Goal: Information Seeking & Learning: Check status

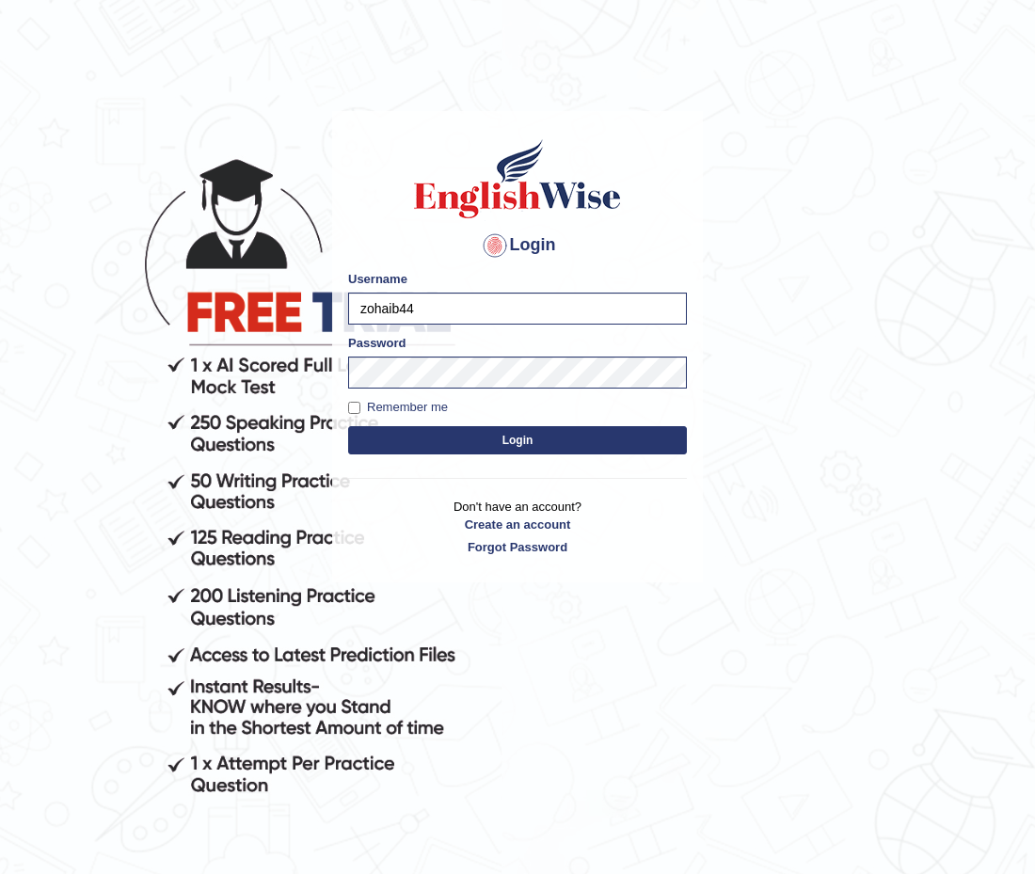
click at [460, 451] on button "Login" at bounding box center [517, 440] width 339 height 28
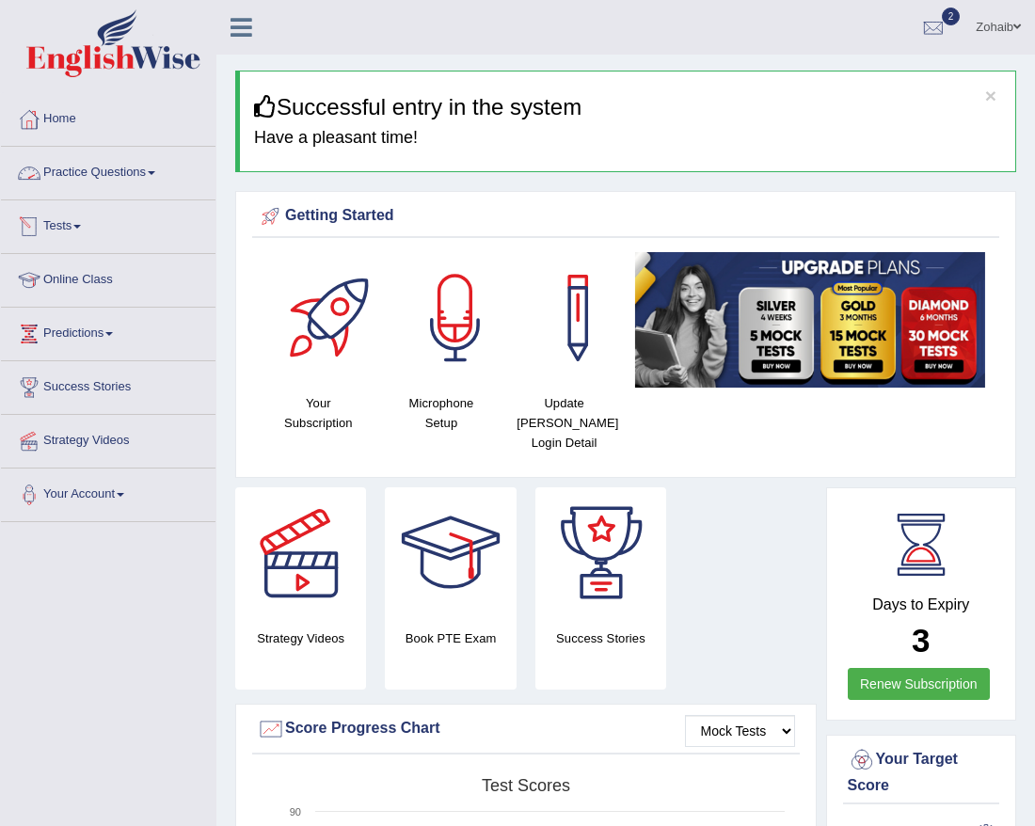
click at [86, 161] on link "Practice Questions" at bounding box center [108, 170] width 214 height 47
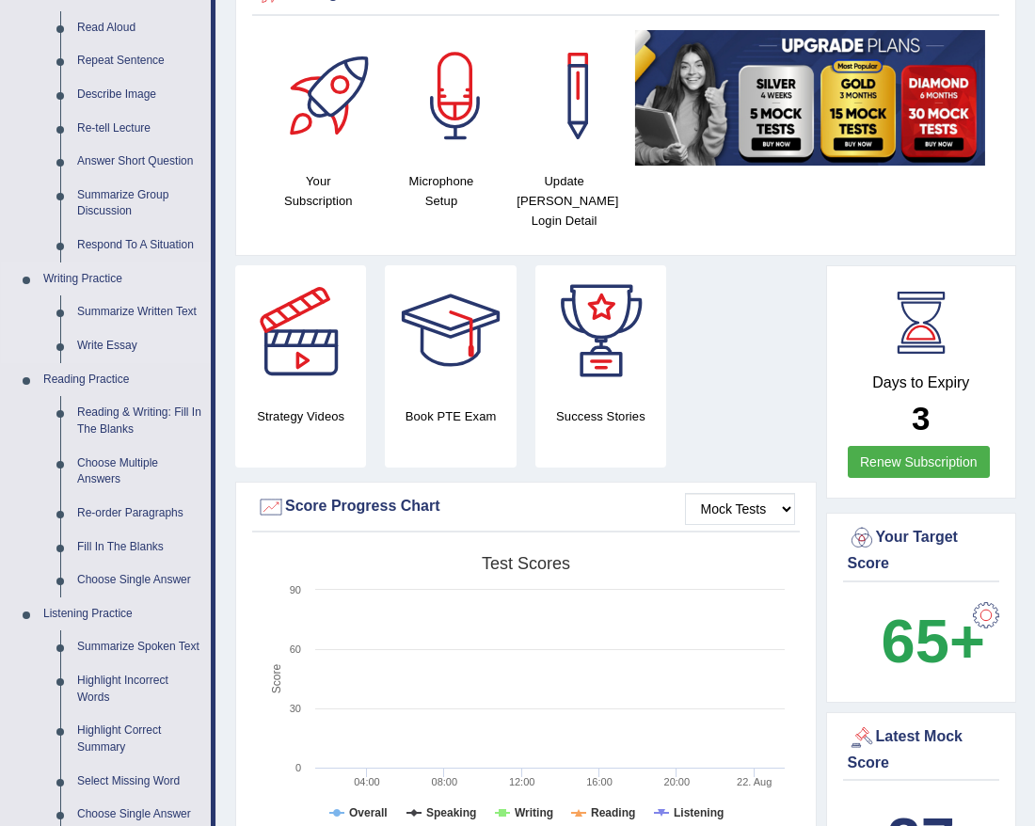
scroll to position [226, 0]
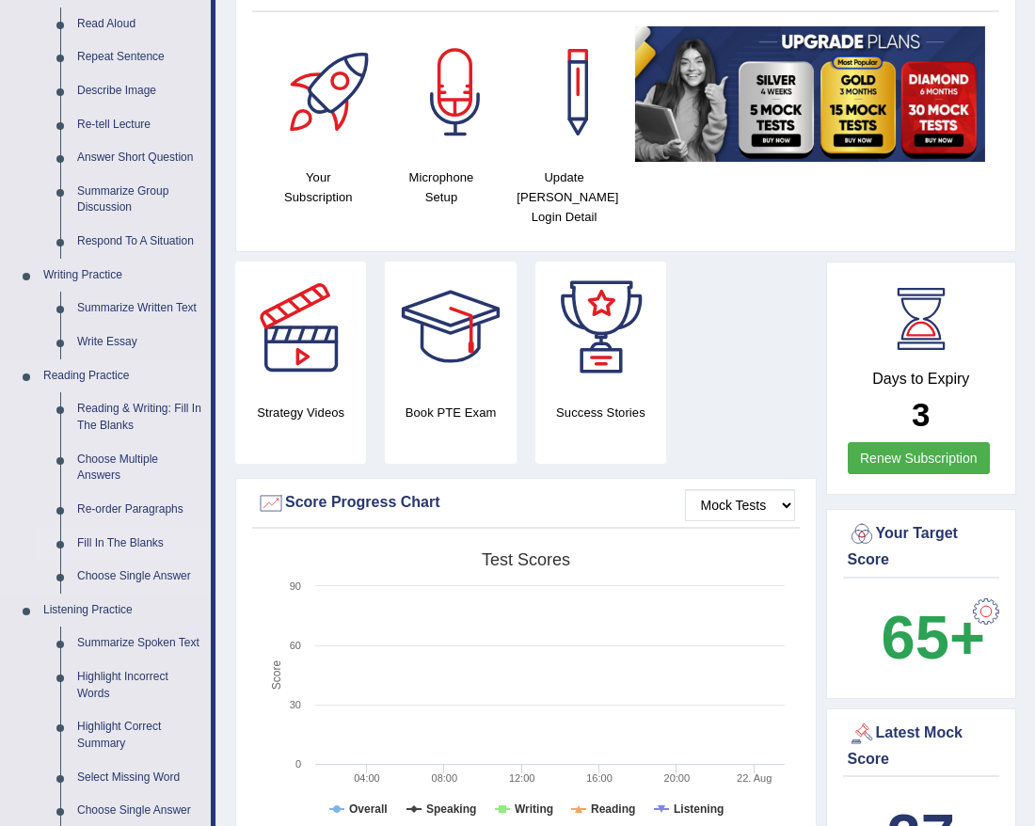
click at [87, 548] on link "Fill In The Blanks" at bounding box center [140, 544] width 142 height 34
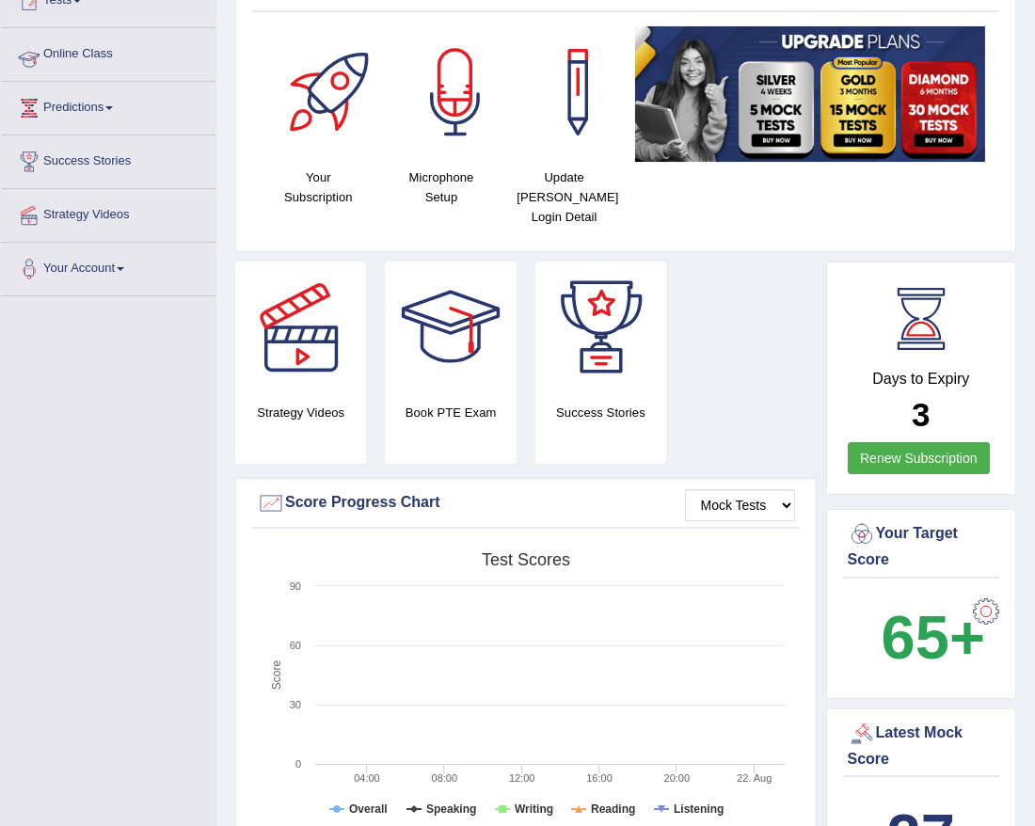
scroll to position [422, 0]
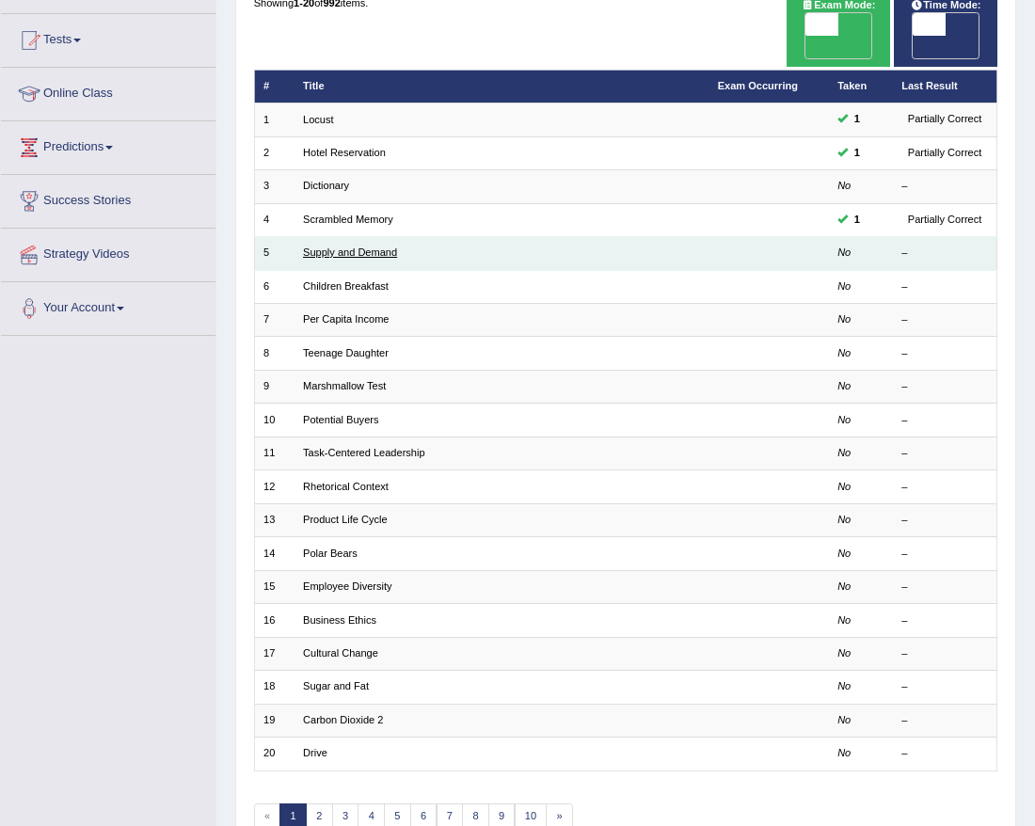
click at [341, 246] on link "Supply and Demand" at bounding box center [350, 251] width 94 height 11
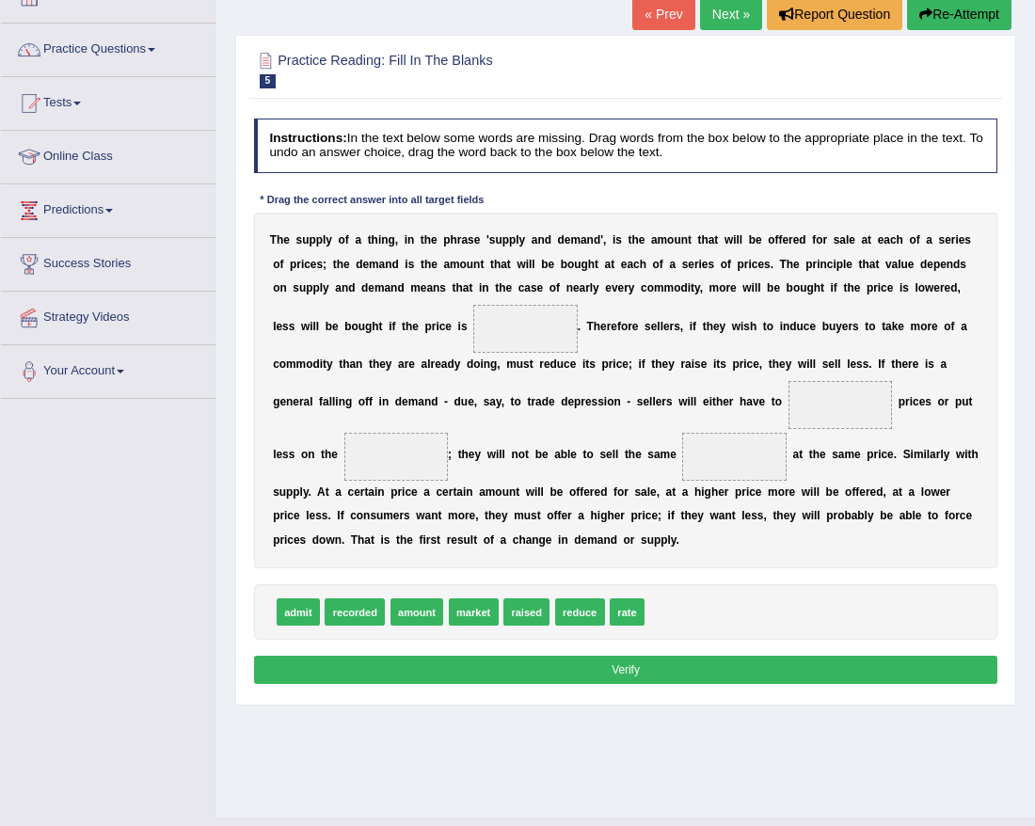
scroll to position [162, 0]
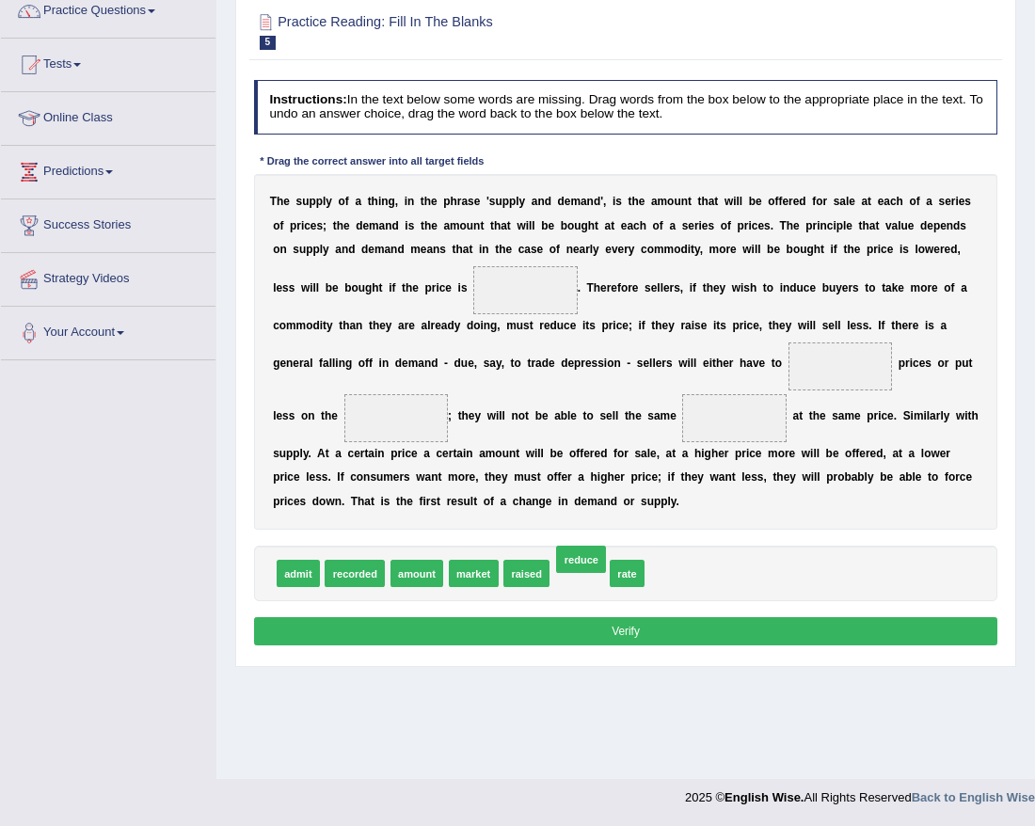
drag, startPoint x: 553, startPoint y: 543, endPoint x: 560, endPoint y: 465, distance: 78.4
click at [560, 465] on div "Instructions: In the text below some words are missing. Drag words from the box…" at bounding box center [625, 364] width 752 height 585
drag, startPoint x: 573, startPoint y: 550, endPoint x: 583, endPoint y: 409, distance: 141.5
drag, startPoint x: 568, startPoint y: 536, endPoint x: 818, endPoint y: 453, distance: 263.9
click at [818, 453] on div "Instructions: In the text below some words are missing. Drag words from the box…" at bounding box center [625, 364] width 752 height 585
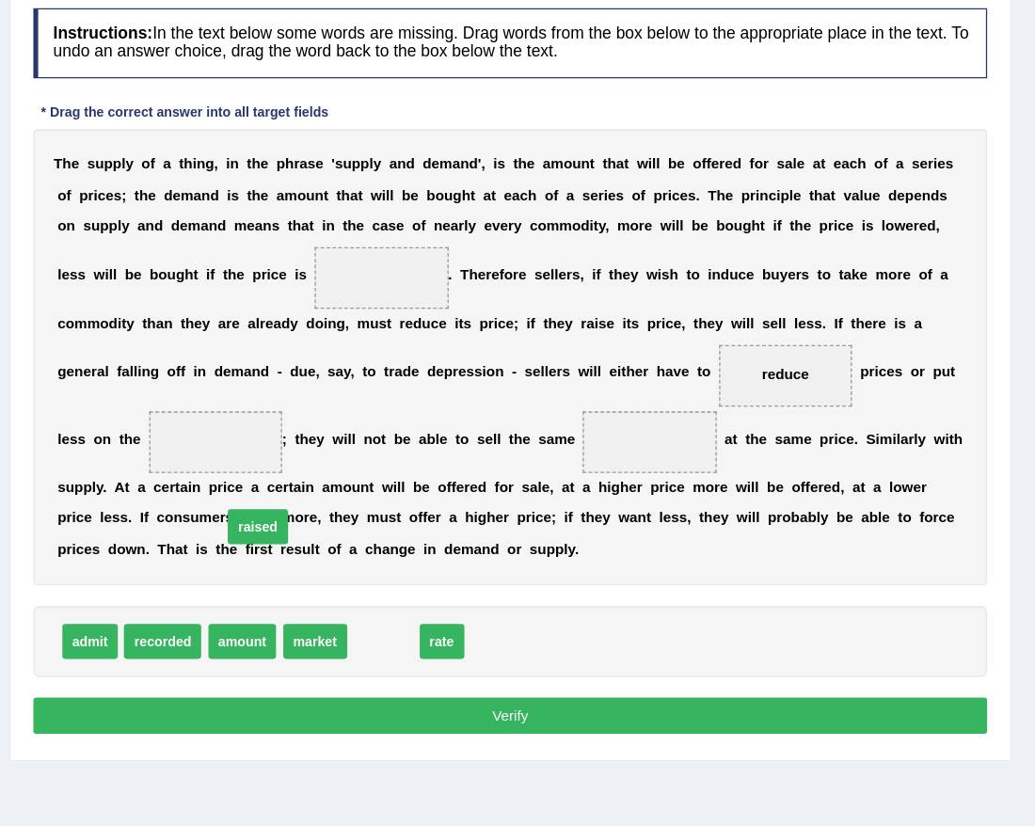
drag, startPoint x: 521, startPoint y: 548, endPoint x: 337, endPoint y: 384, distance: 247.2
click at [337, 384] on div "Instructions: In the text below some words are missing. Drag words from the box…" at bounding box center [625, 364] width 752 height 585
drag, startPoint x: 516, startPoint y: 551, endPoint x: 332, endPoint y: 240, distance: 361.4
click at [332, 240] on div "Instructions: In the text below some words are missing. Drag words from the box…" at bounding box center [625, 364] width 752 height 585
drag, startPoint x: 522, startPoint y: 551, endPoint x: 358, endPoint y: 283, distance: 314.1
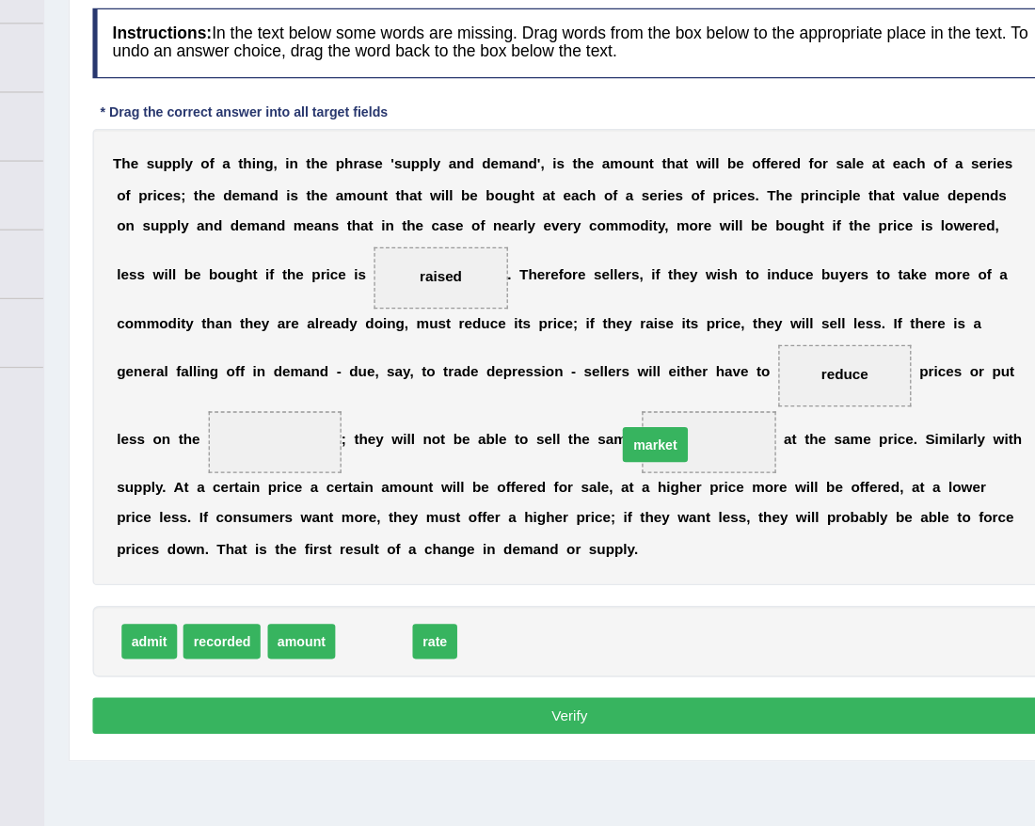
drag, startPoint x: 450, startPoint y: 548, endPoint x: 725, endPoint y: 361, distance: 333.2
drag, startPoint x: 455, startPoint y: 553, endPoint x: 448, endPoint y: 474, distance: 79.4
click at [448, 493] on span "rate" at bounding box center [459, 506] width 35 height 27
drag, startPoint x: 454, startPoint y: 557, endPoint x: 450, endPoint y: 491, distance: 66.0
click at [450, 516] on span "rate" at bounding box center [461, 529] width 35 height 27
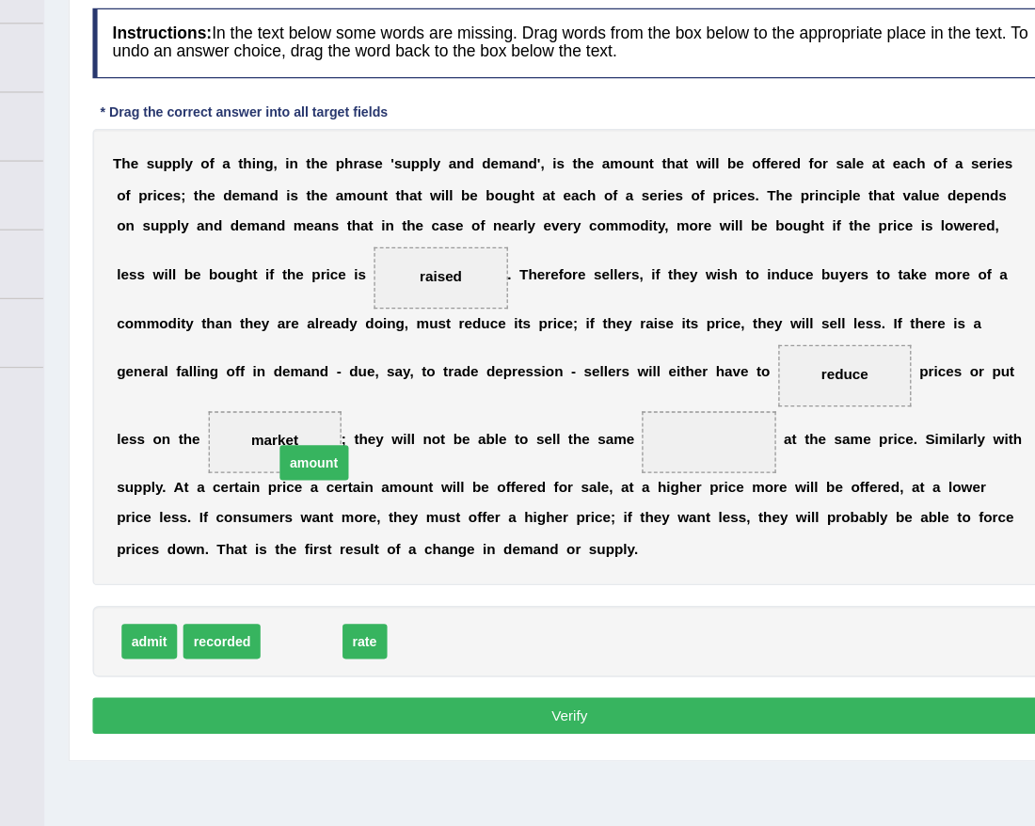
drag, startPoint x: 410, startPoint y: 553, endPoint x: 422, endPoint y: 389, distance: 164.2
click at [558, 617] on button "Verify" at bounding box center [626, 630] width 744 height 27
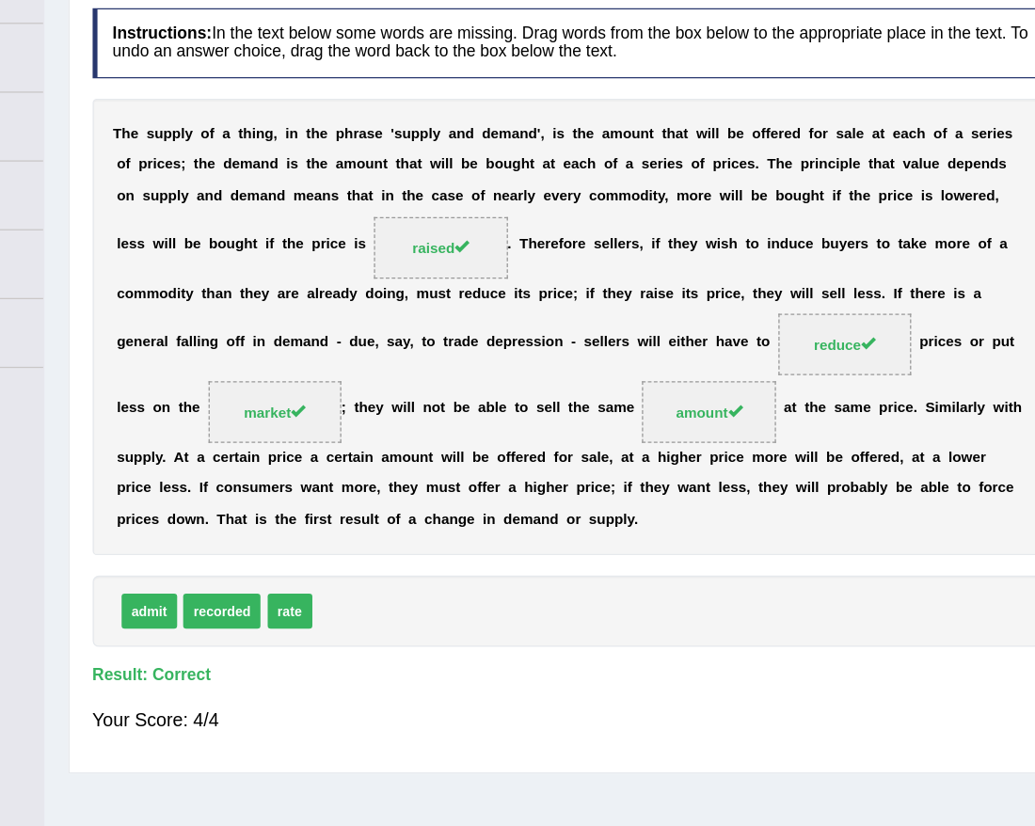
scroll to position [0, 0]
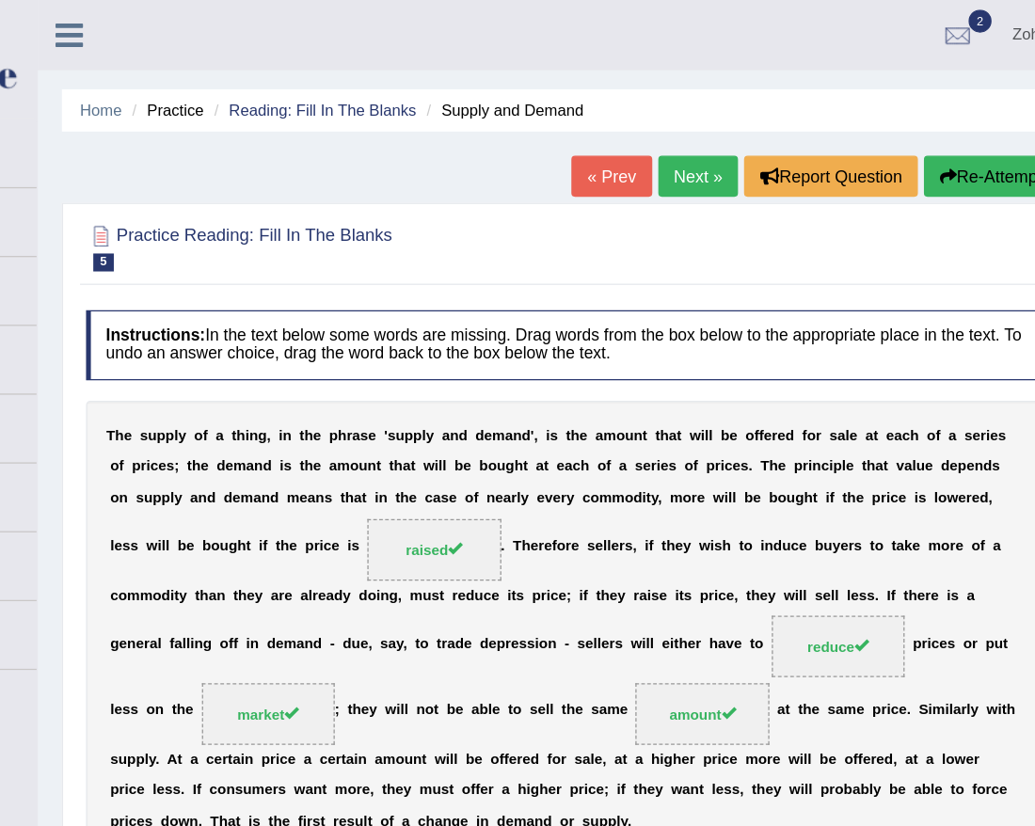
click at [563, 535] on div "T h e s u p p l y o f a t h i n g , i n t h e p h r a s e ' s u p p l y a n d d…" at bounding box center [626, 490] width 744 height 357
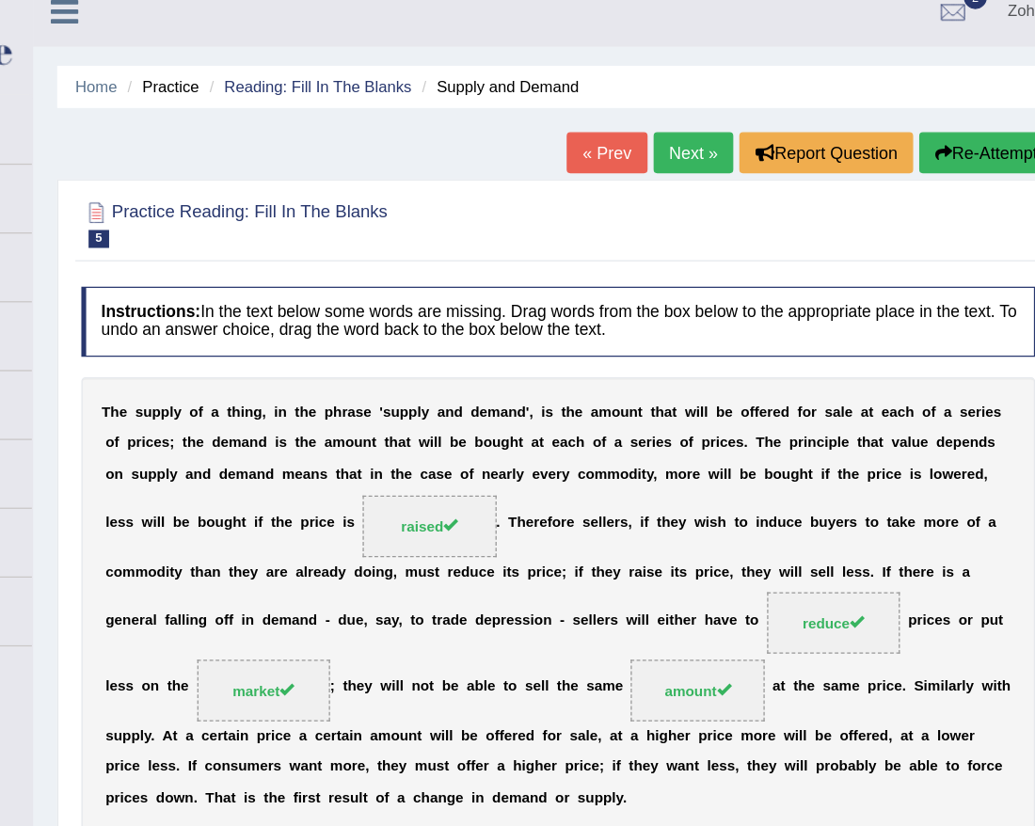
click at [739, 131] on link "Next »" at bounding box center [731, 137] width 62 height 32
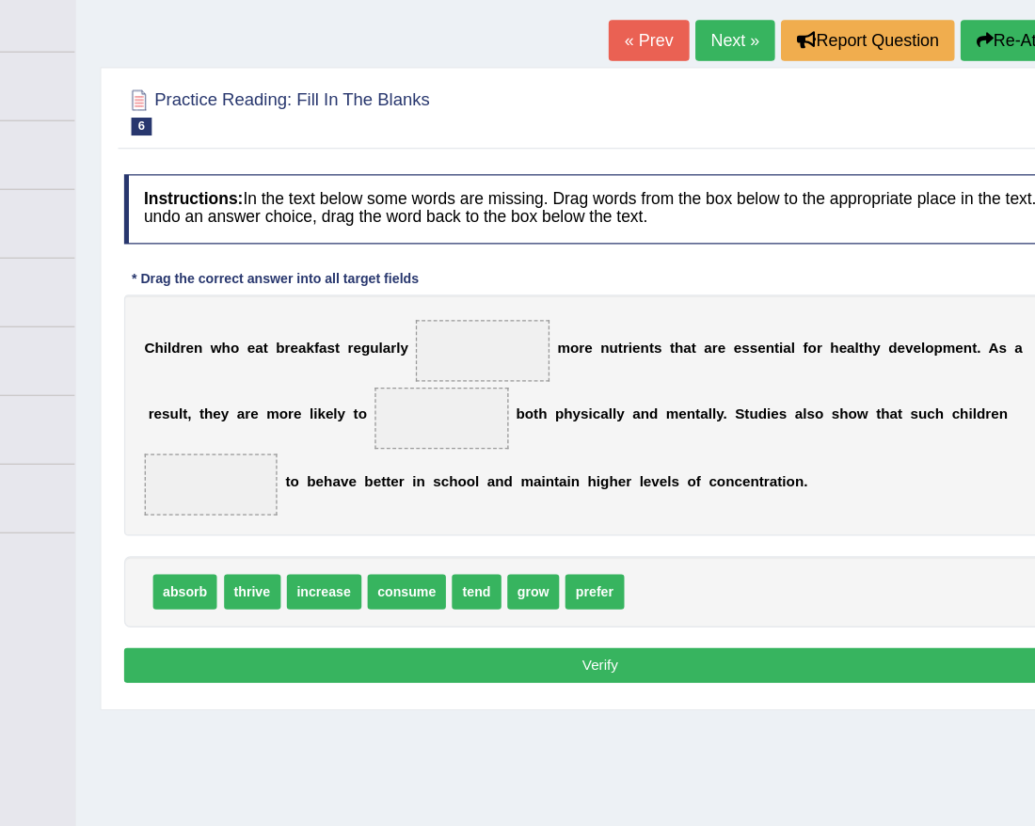
scroll to position [3, 0]
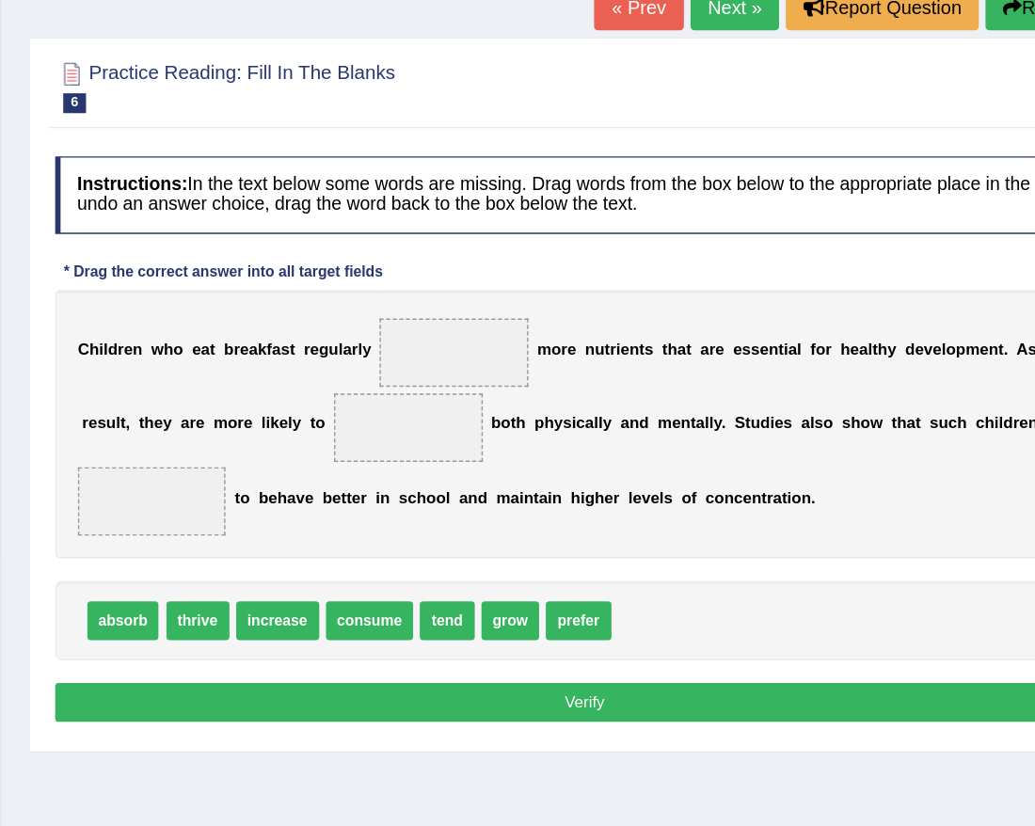
click at [478, 551] on span "consume" at bounding box center [475, 564] width 62 height 27
drag, startPoint x: 456, startPoint y: 541, endPoint x: 521, endPoint y: 374, distance: 178.7
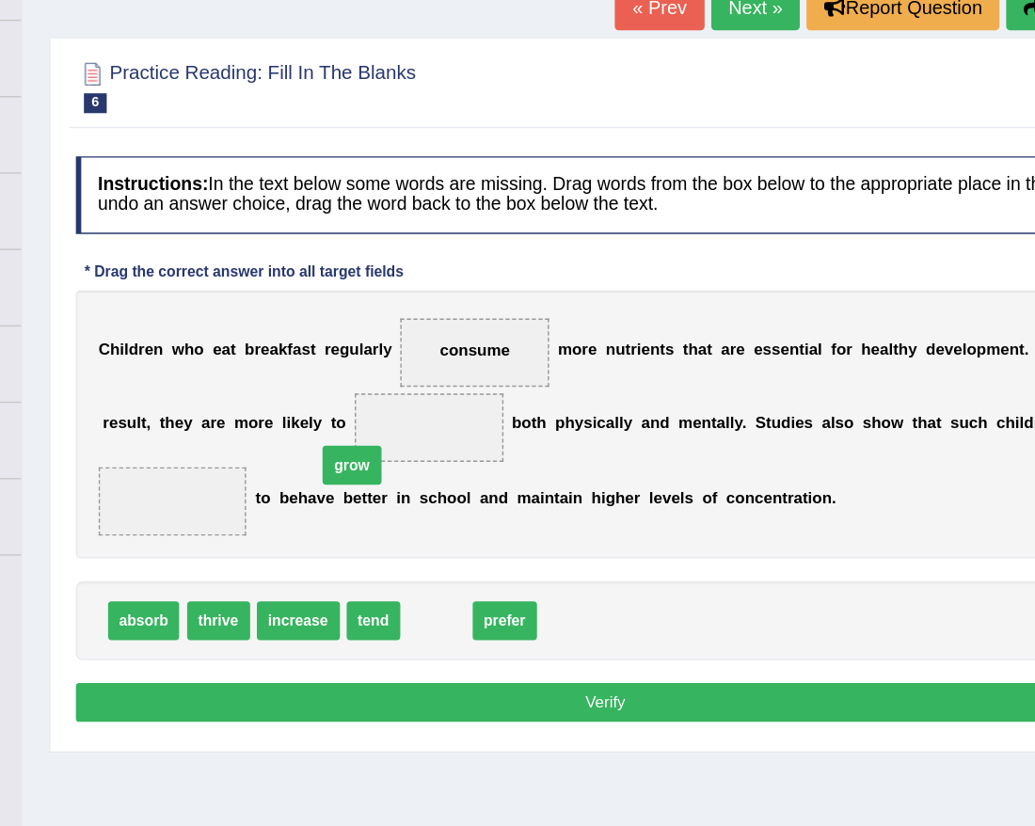
drag, startPoint x: 514, startPoint y: 534, endPoint x: 444, endPoint y: 406, distance: 145.7
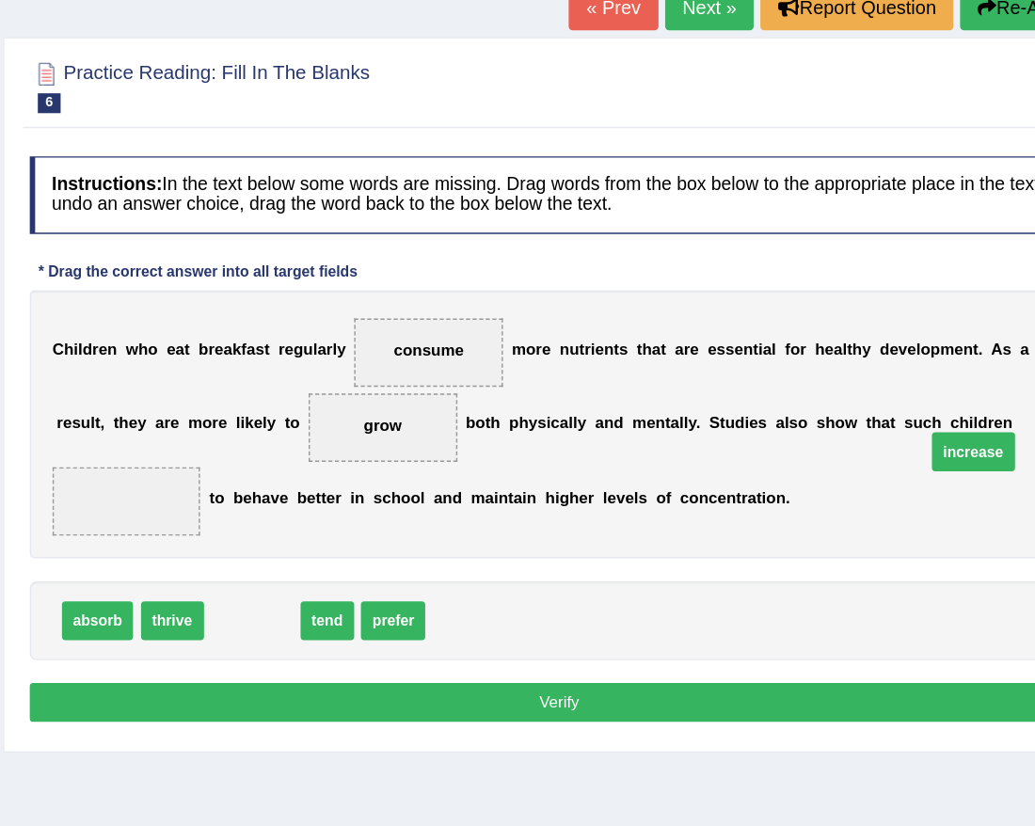
drag, startPoint x: 404, startPoint y: 537, endPoint x: 999, endPoint y: 397, distance: 611.8
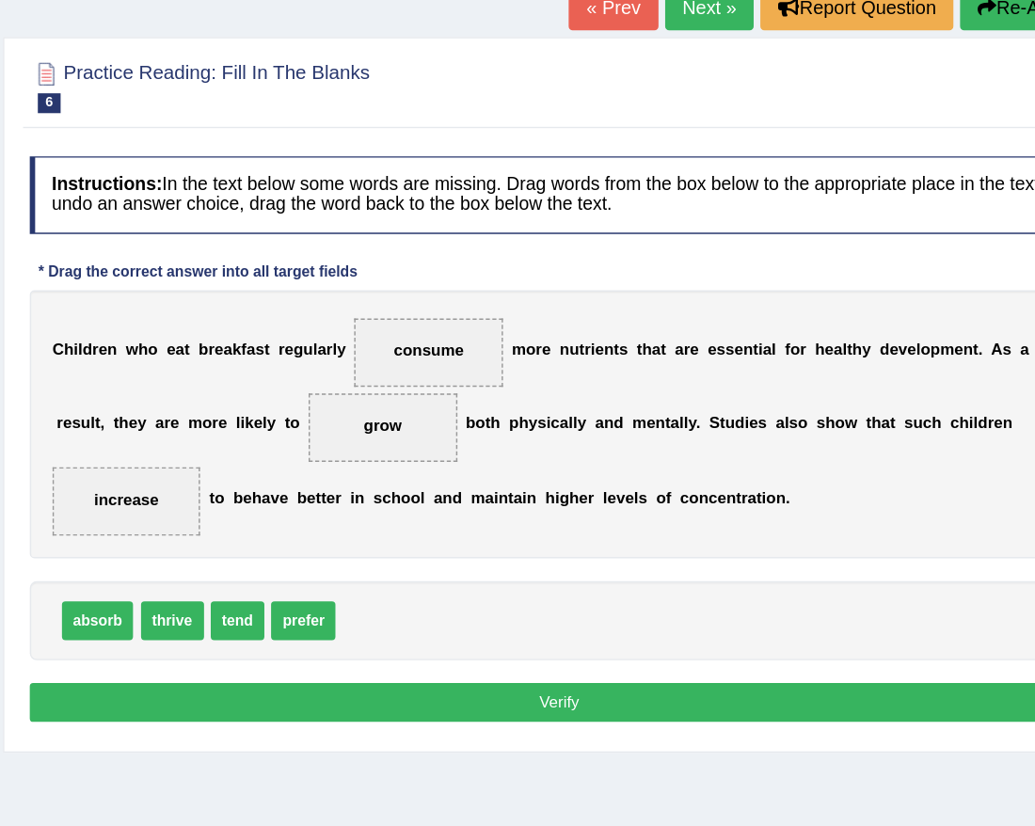
click at [635, 609] on button "Verify" at bounding box center [626, 622] width 744 height 27
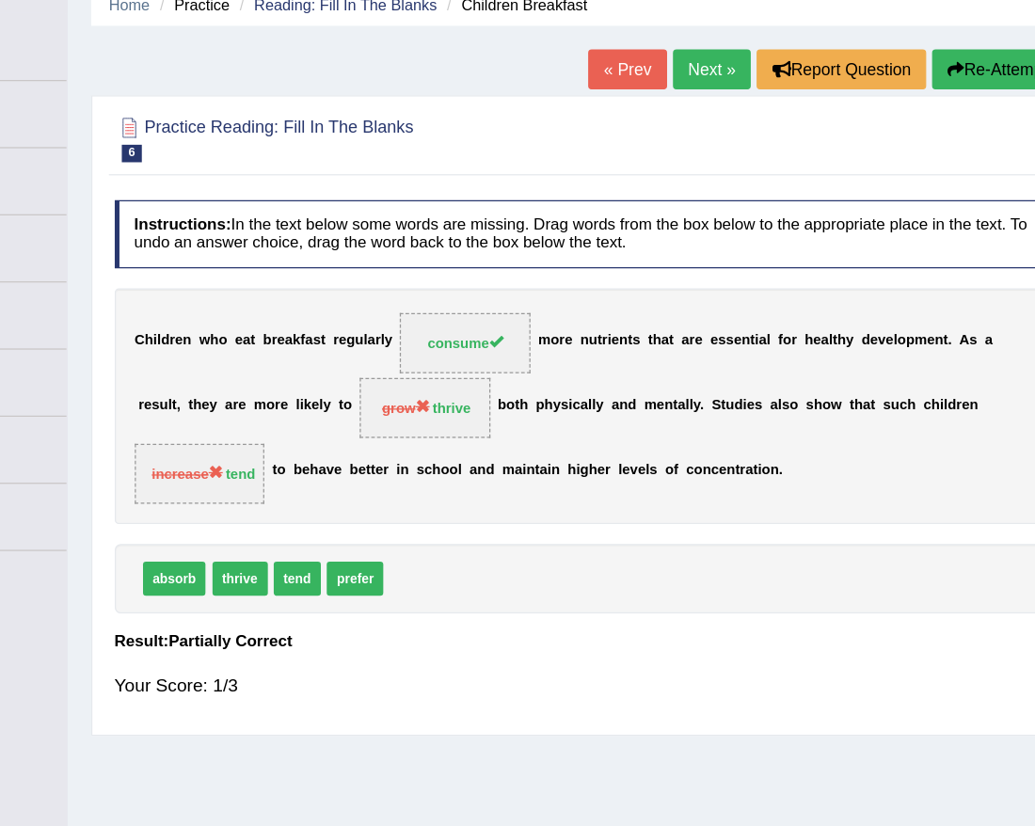
click at [724, 131] on link "Next »" at bounding box center [731, 135] width 62 height 32
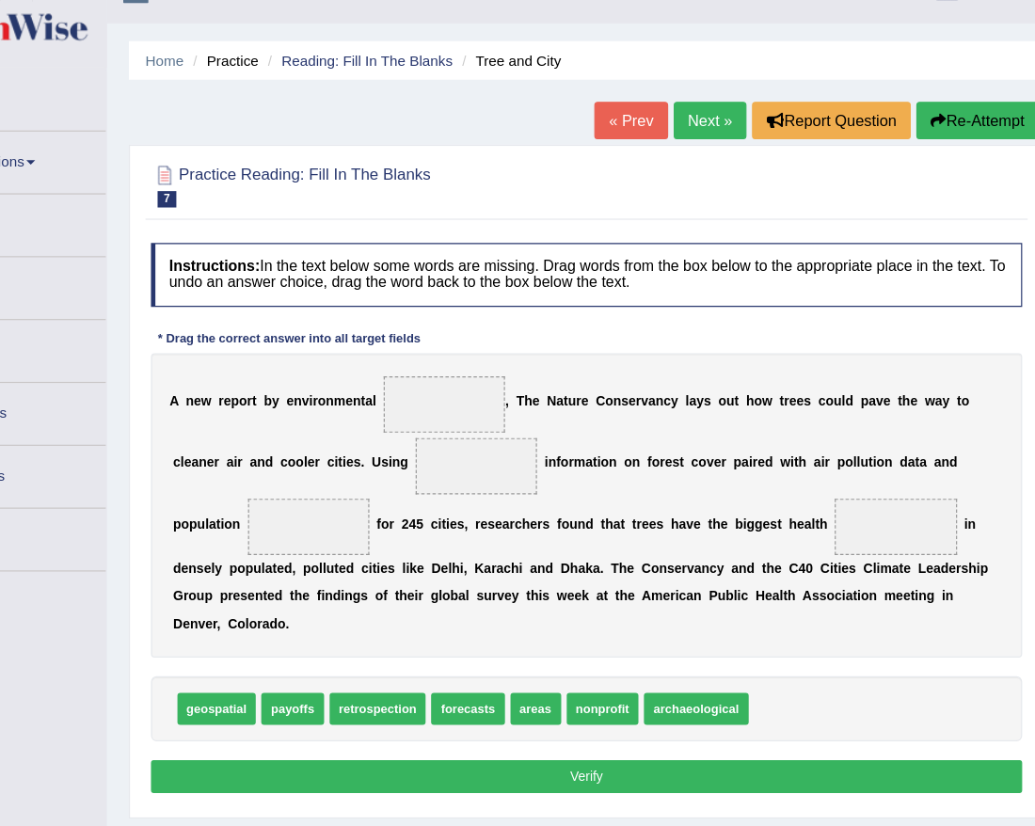
scroll to position [6, 0]
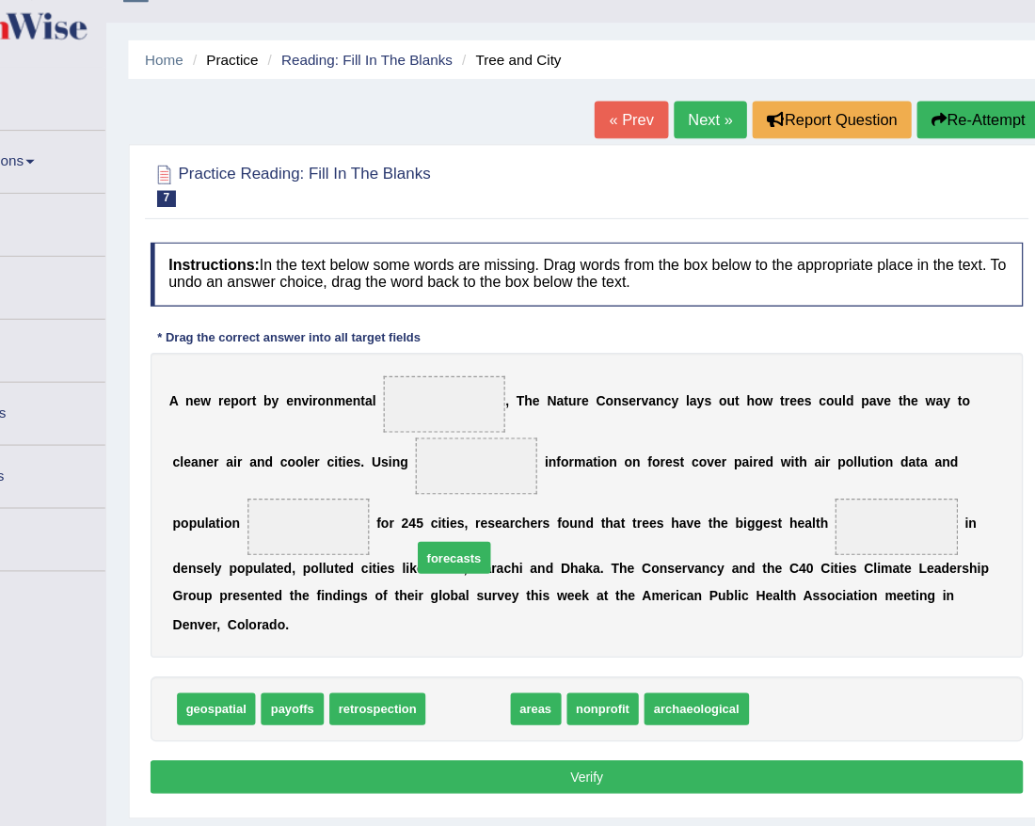
drag, startPoint x: 520, startPoint y: 606, endPoint x: 509, endPoint y: 423, distance: 182.9
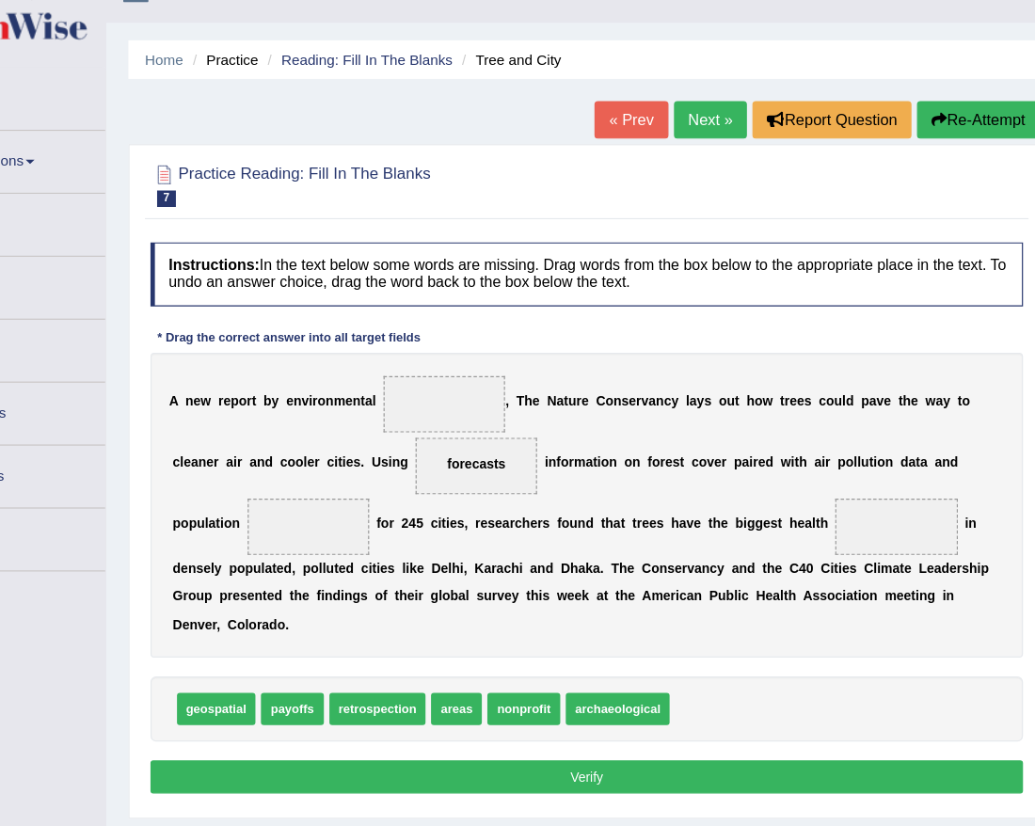
click at [583, 417] on b at bounding box center [586, 423] width 7 height 13
drag, startPoint x: 456, startPoint y: 419, endPoint x: 488, endPoint y: 372, distance: 56.9
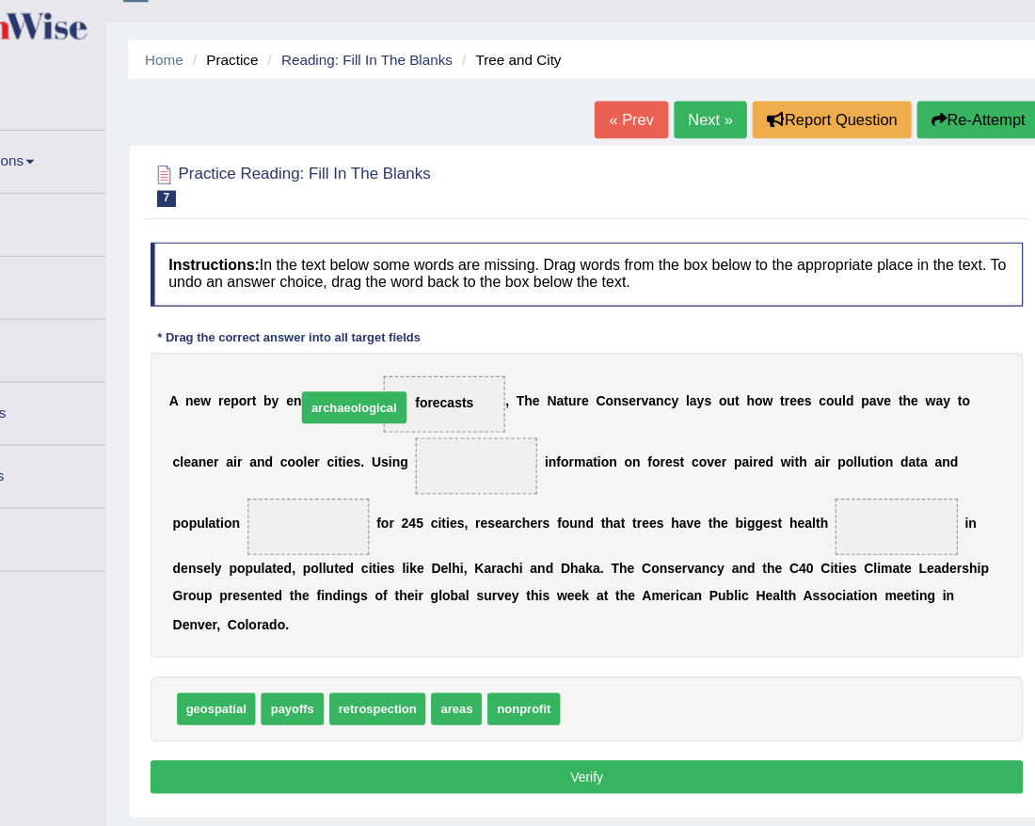
drag, startPoint x: 638, startPoint y: 611, endPoint x: 365, endPoint y: 297, distance: 415.4
click at [365, 297] on div "Instructions: In the text below some words are missing. Drag words from the box…" at bounding box center [625, 473] width 752 height 489
drag, startPoint x: 639, startPoint y: 611, endPoint x: 472, endPoint y: 373, distance: 290.5
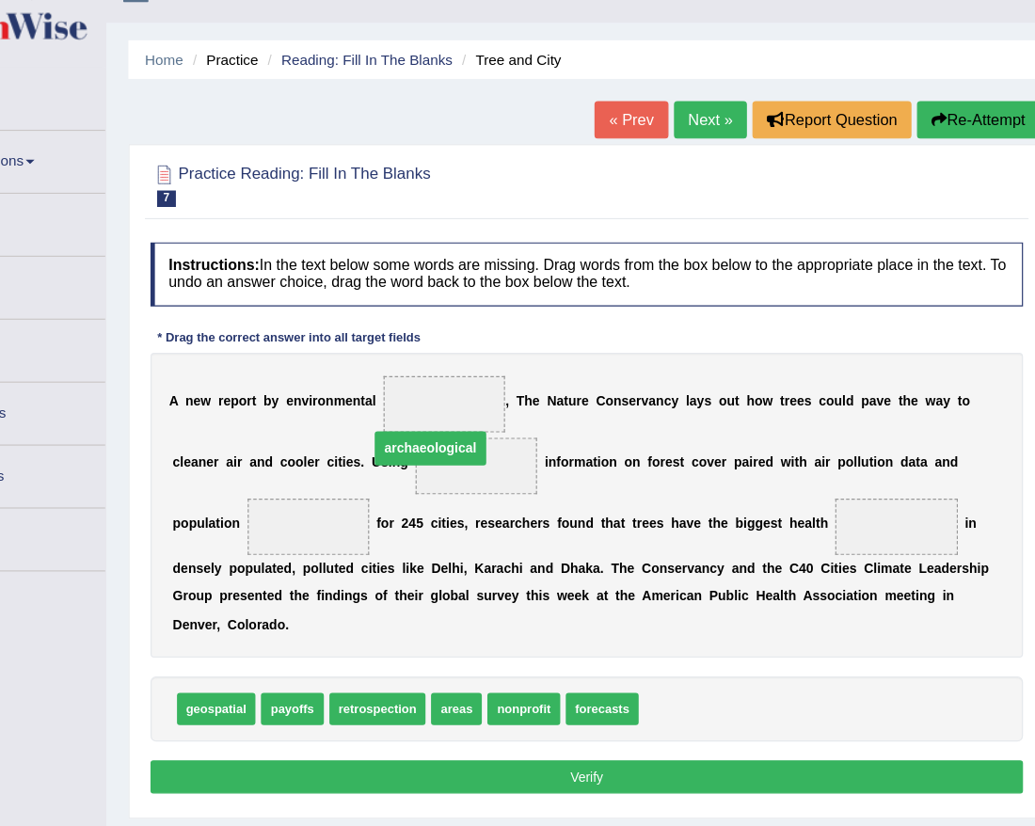
drag, startPoint x: 475, startPoint y: 377, endPoint x: 451, endPoint y: 422, distance: 51.4
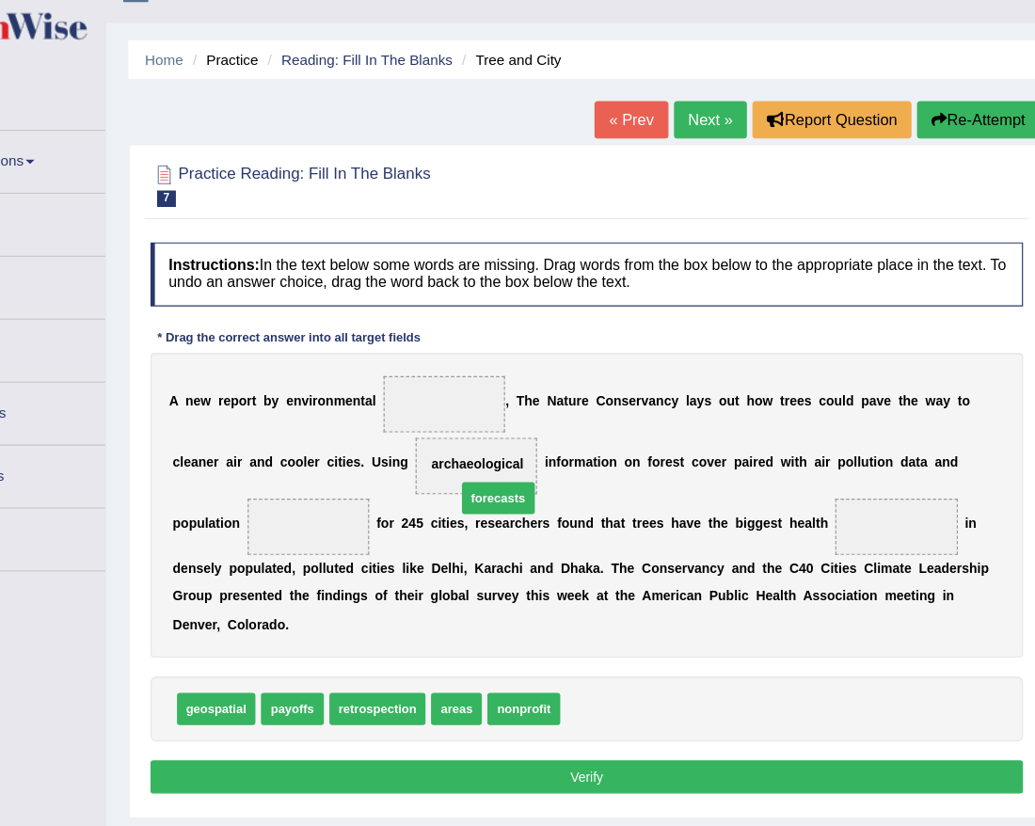
drag, startPoint x: 619, startPoint y: 614, endPoint x: 509, endPoint y: 394, distance: 246.1
drag, startPoint x: 614, startPoint y: 602, endPoint x: 437, endPoint y: 409, distance: 261.7
drag, startPoint x: 623, startPoint y: 601, endPoint x: 326, endPoint y: 465, distance: 327.1
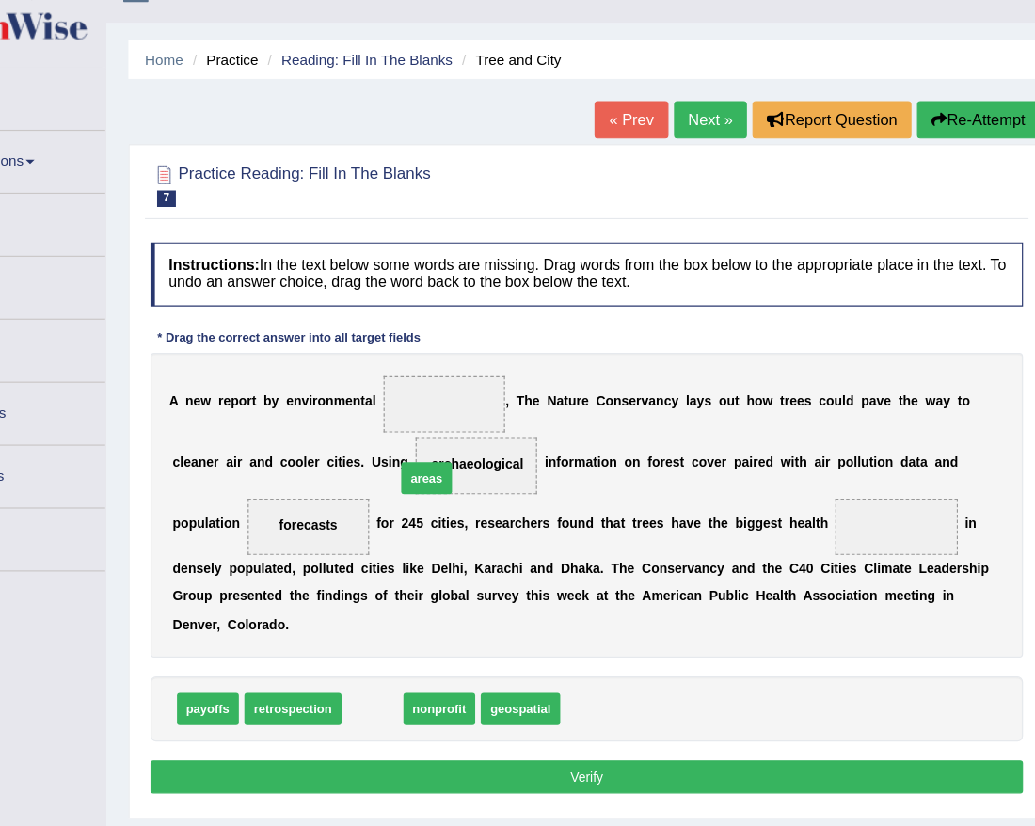
drag, startPoint x: 436, startPoint y: 608, endPoint x: 498, endPoint y: 360, distance: 255.1
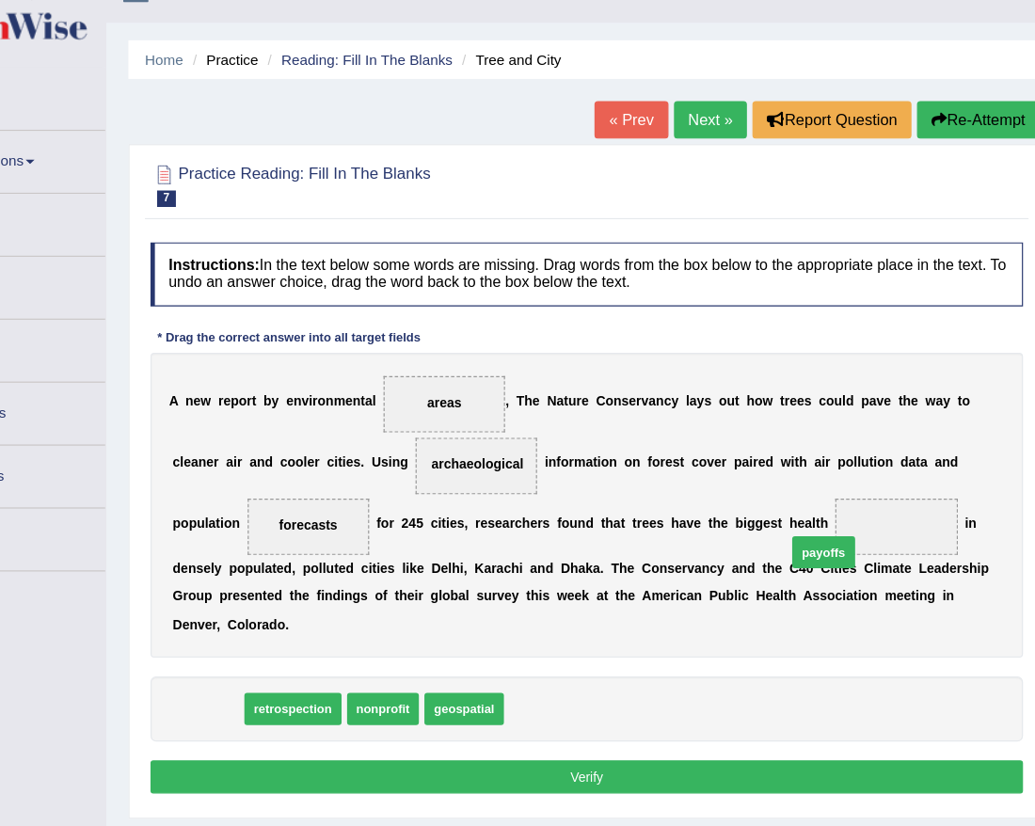
drag, startPoint x: 304, startPoint y: 612, endPoint x: 921, endPoint y: 456, distance: 636.6
click at [921, 456] on div "Instructions: In the text below some words are missing. Drag words from the box…" at bounding box center [625, 473] width 752 height 489
drag, startPoint x: 298, startPoint y: 611, endPoint x: 869, endPoint y: 458, distance: 591.0
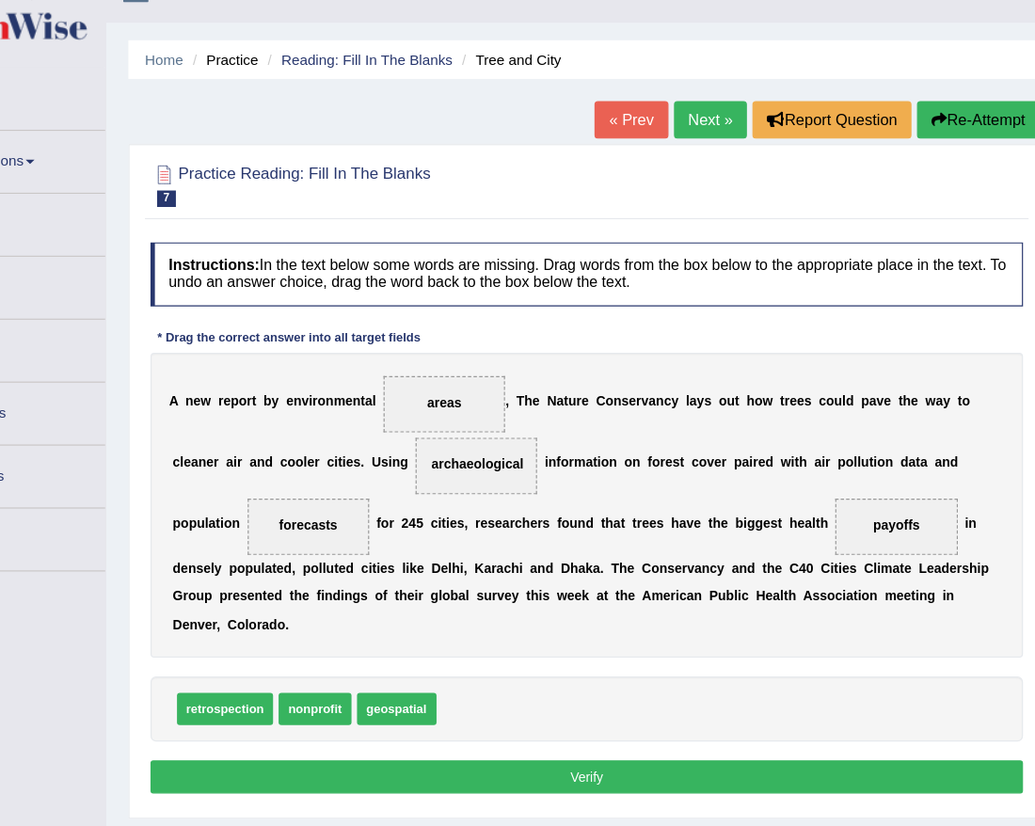
click at [580, 677] on button "Verify" at bounding box center [626, 690] width 744 height 27
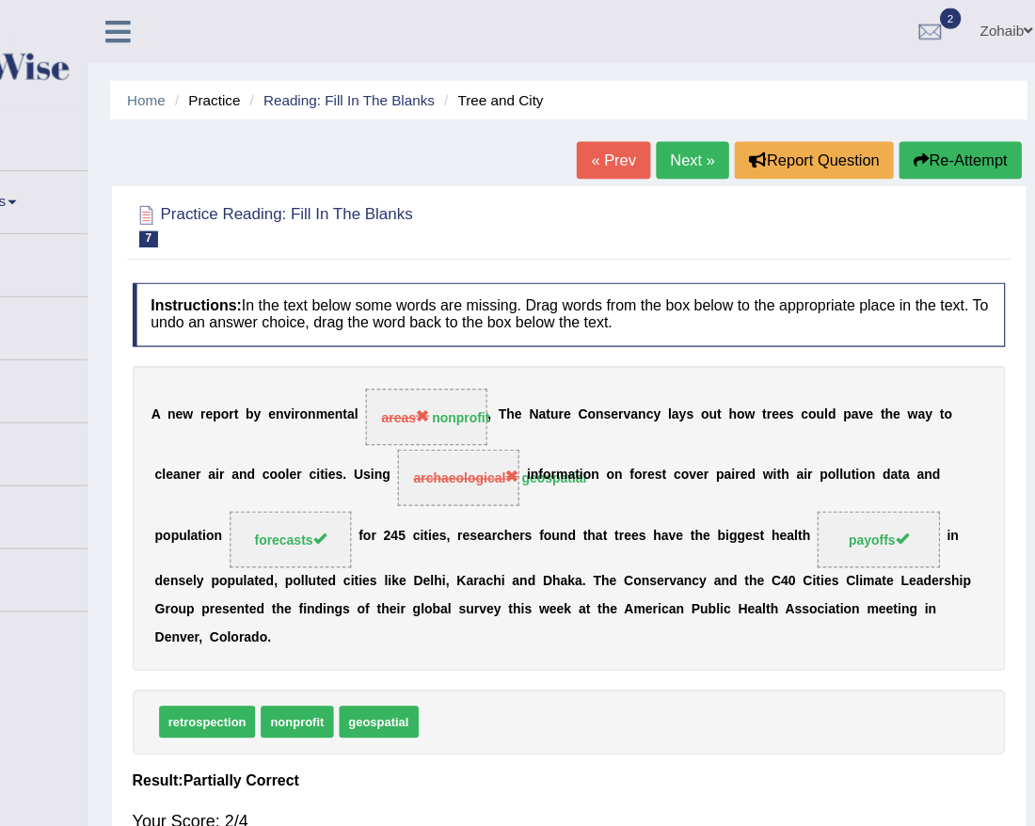
scroll to position [0, 0]
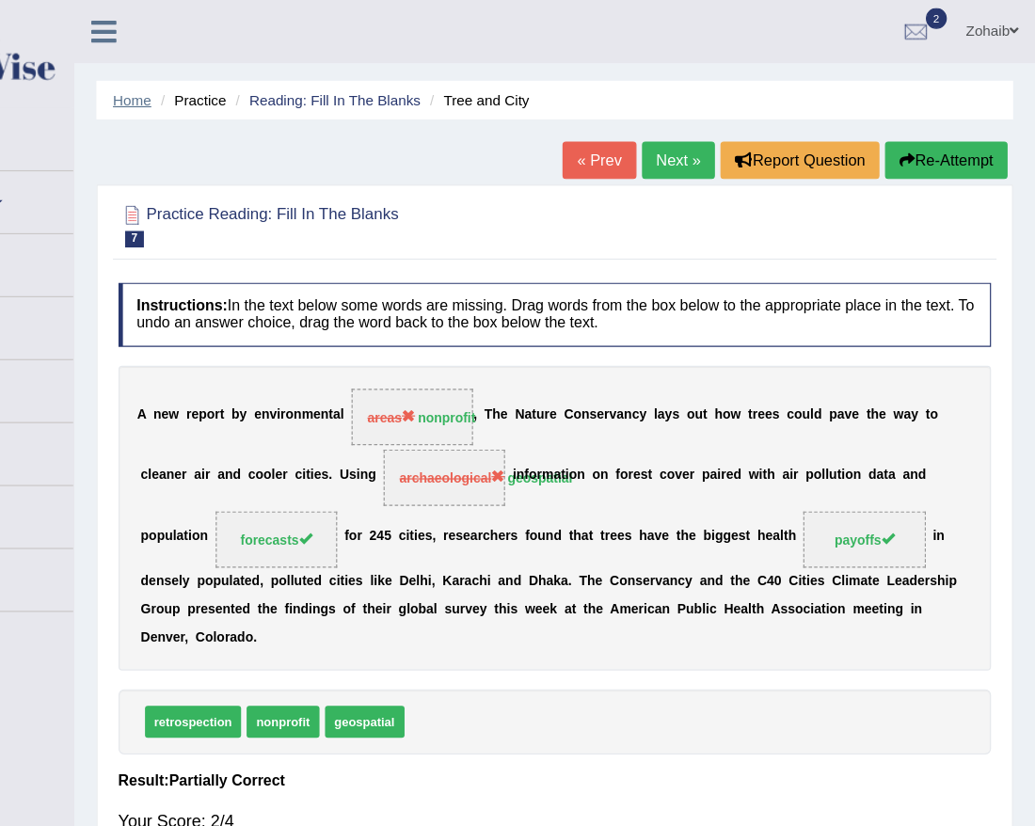
click at [258, 86] on link "Home" at bounding box center [265, 86] width 33 height 14
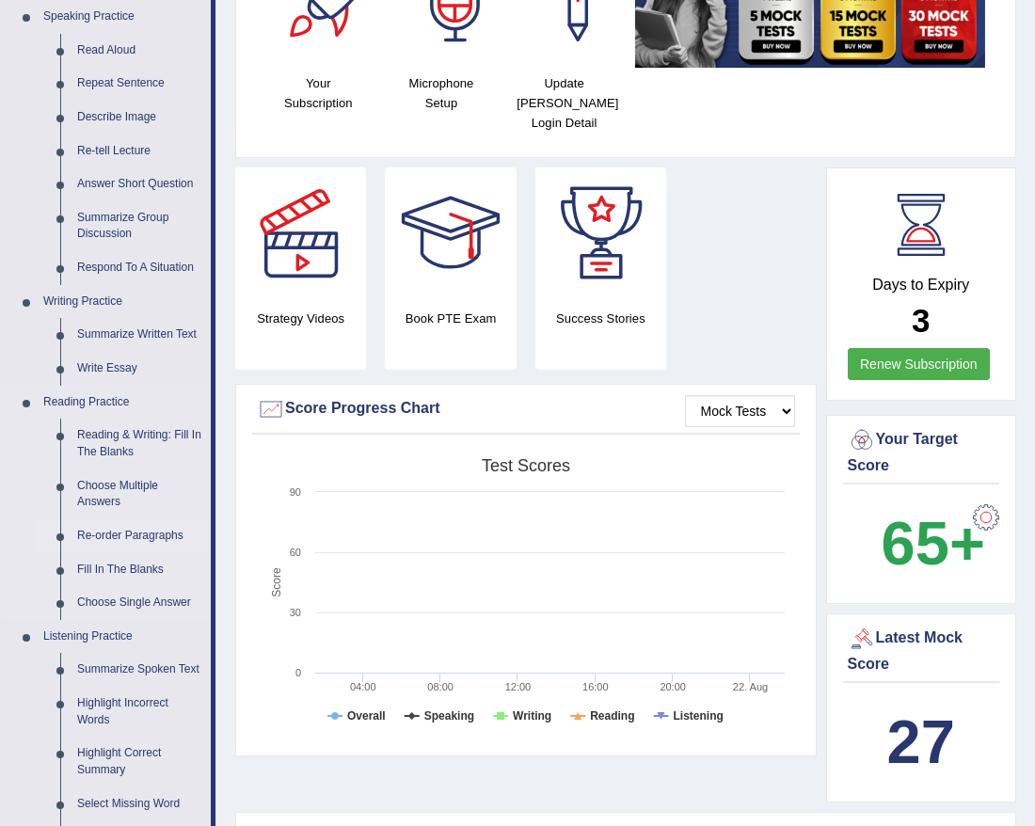
click at [120, 542] on link "Re-order Paragraphs" at bounding box center [140, 536] width 142 height 34
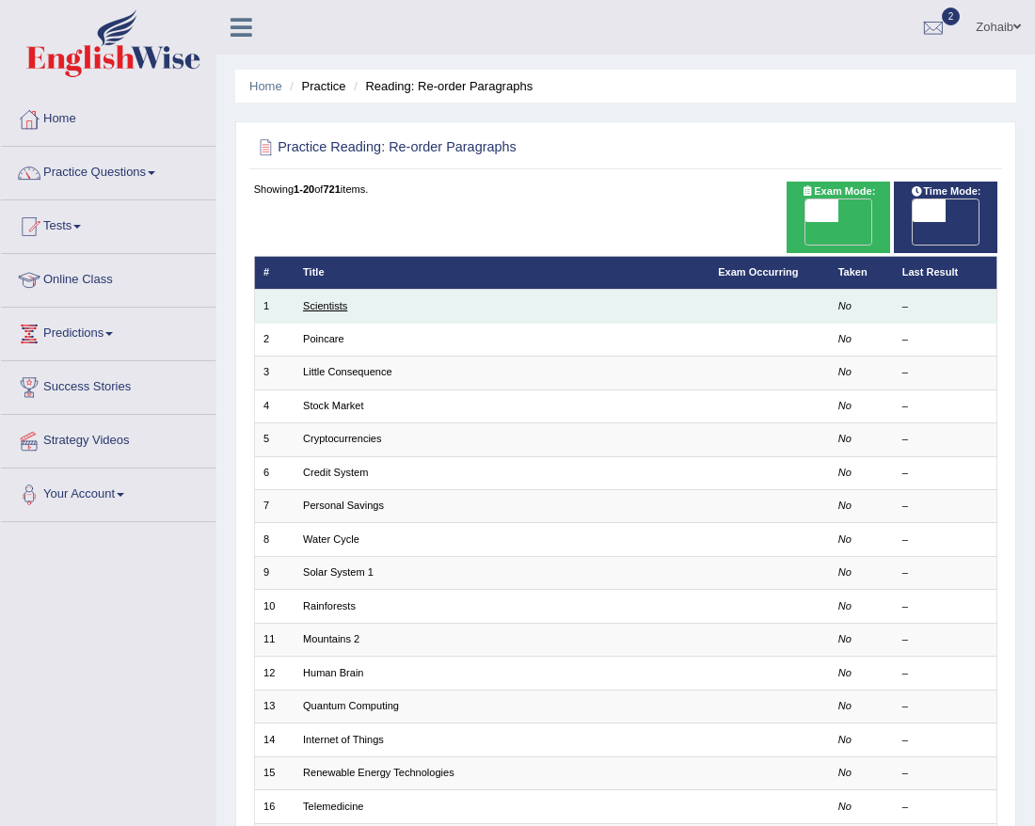
click at [319, 300] on link "Scientists" at bounding box center [325, 305] width 44 height 11
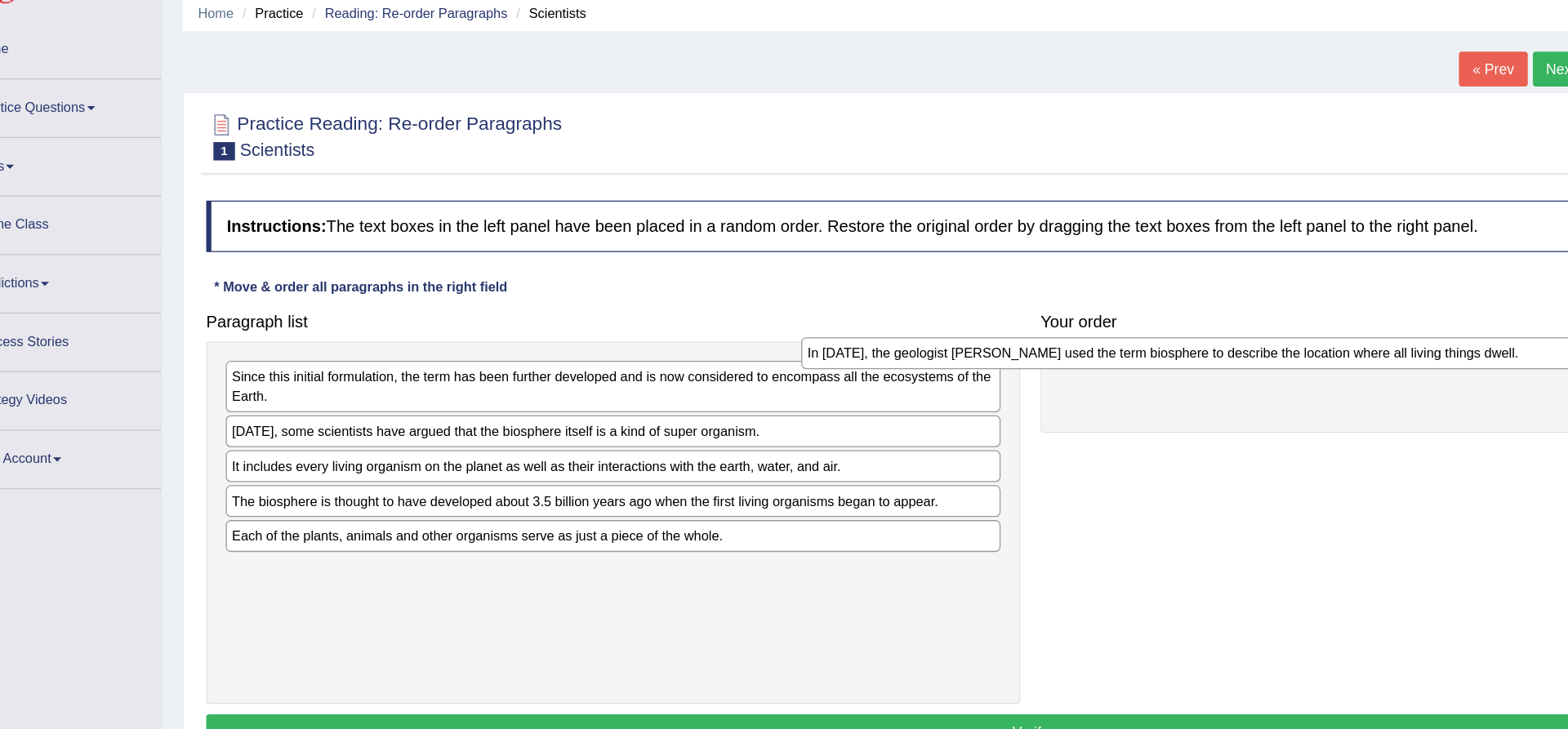
drag, startPoint x: 305, startPoint y: 407, endPoint x: 806, endPoint y: 358, distance: 503.4
click at [806, 358] on div "In 1875, the geologist Eduard Suess used the term biosphere to describe the loc…" at bounding box center [1004, 345] width 616 height 25
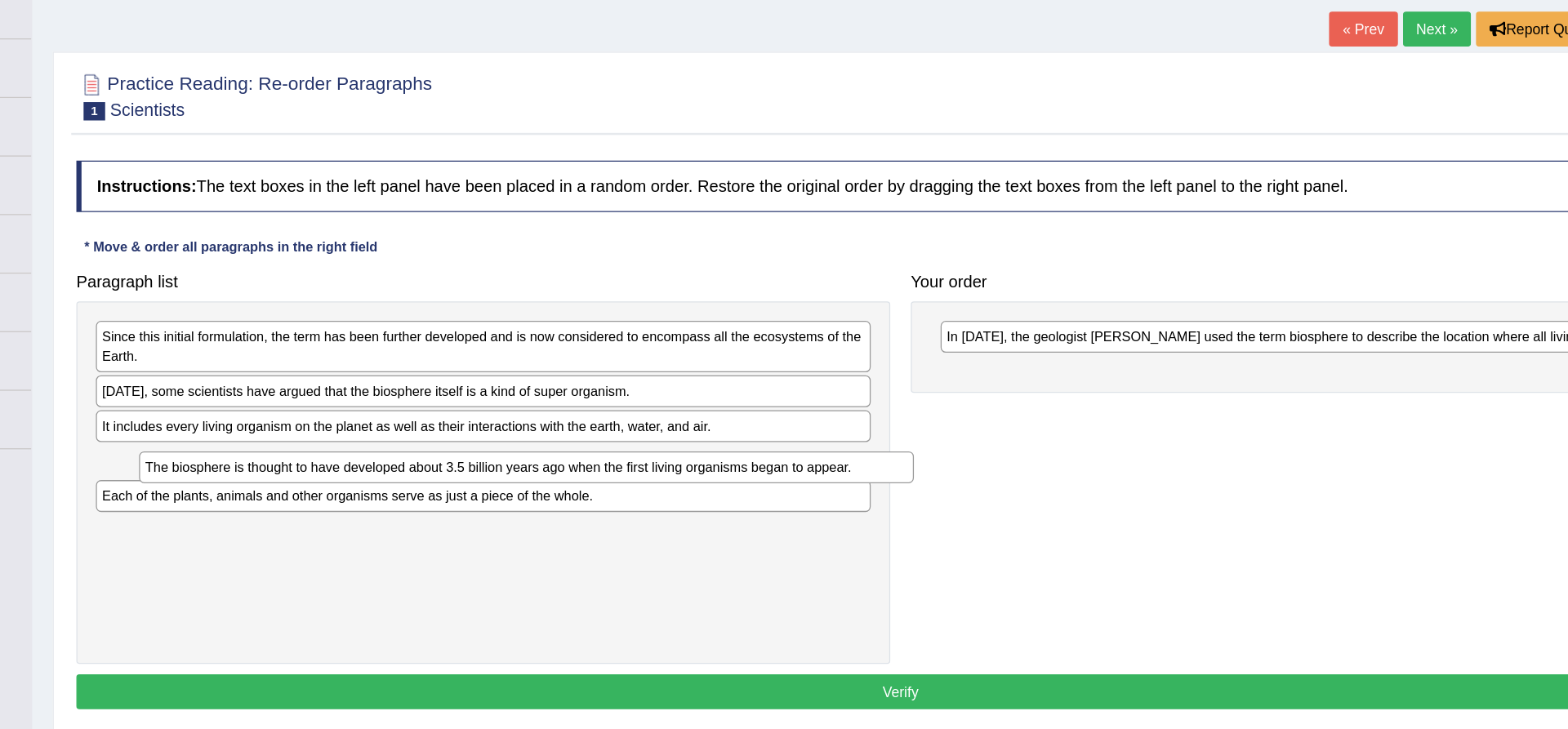
drag, startPoint x: 371, startPoint y: 468, endPoint x: 405, endPoint y: 473, distance: 34.4
click at [405, 473] on div "The biosphere is thought to have developed about 3.5 billion years ago when the…" at bounding box center [580, 467] width 616 height 25
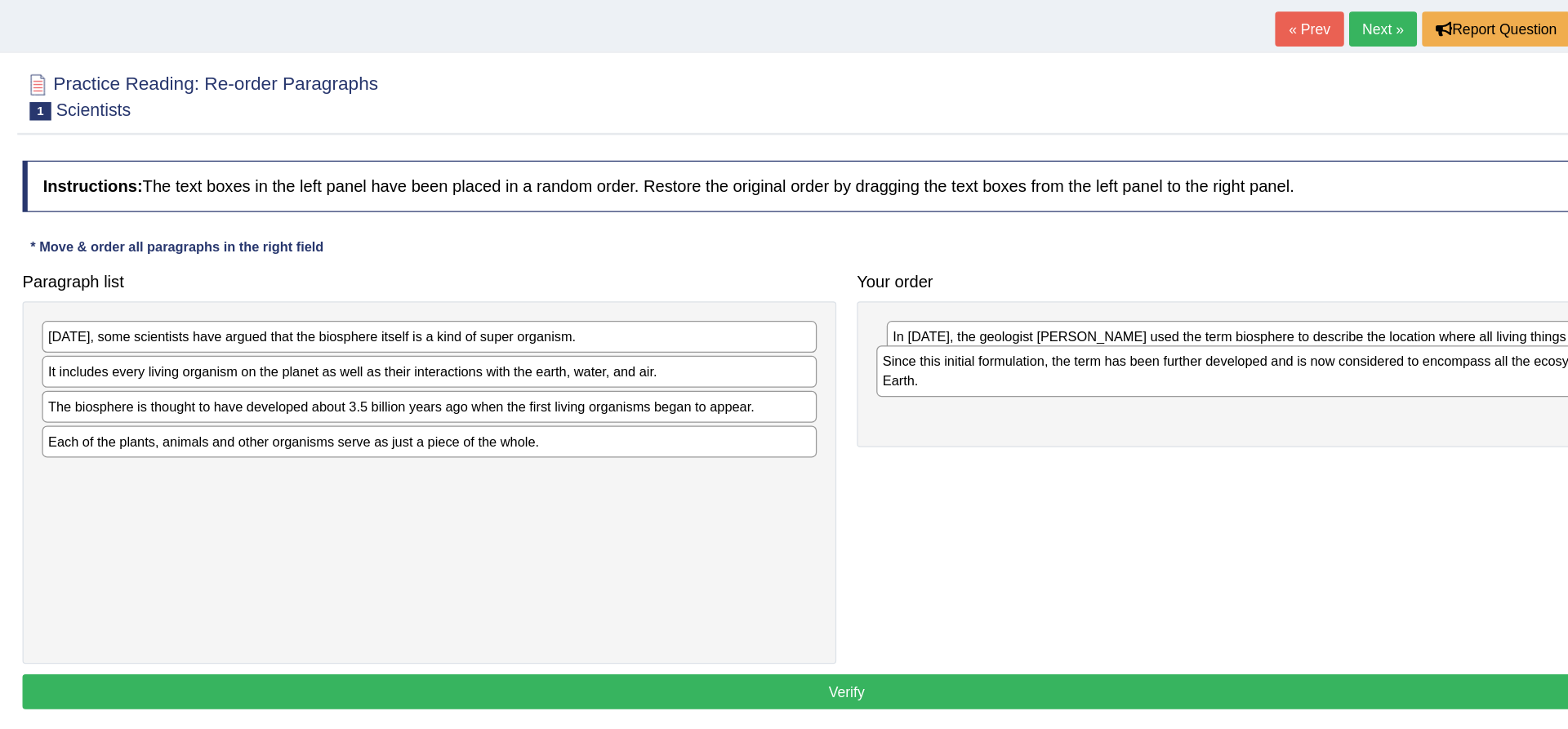
drag, startPoint x: 276, startPoint y: 364, endPoint x: 939, endPoint y: 384, distance: 663.3
click at [898, 384] on div "Since this initial formulation, the term has been further developed and is now …" at bounding box center [1209, 391] width 616 height 41
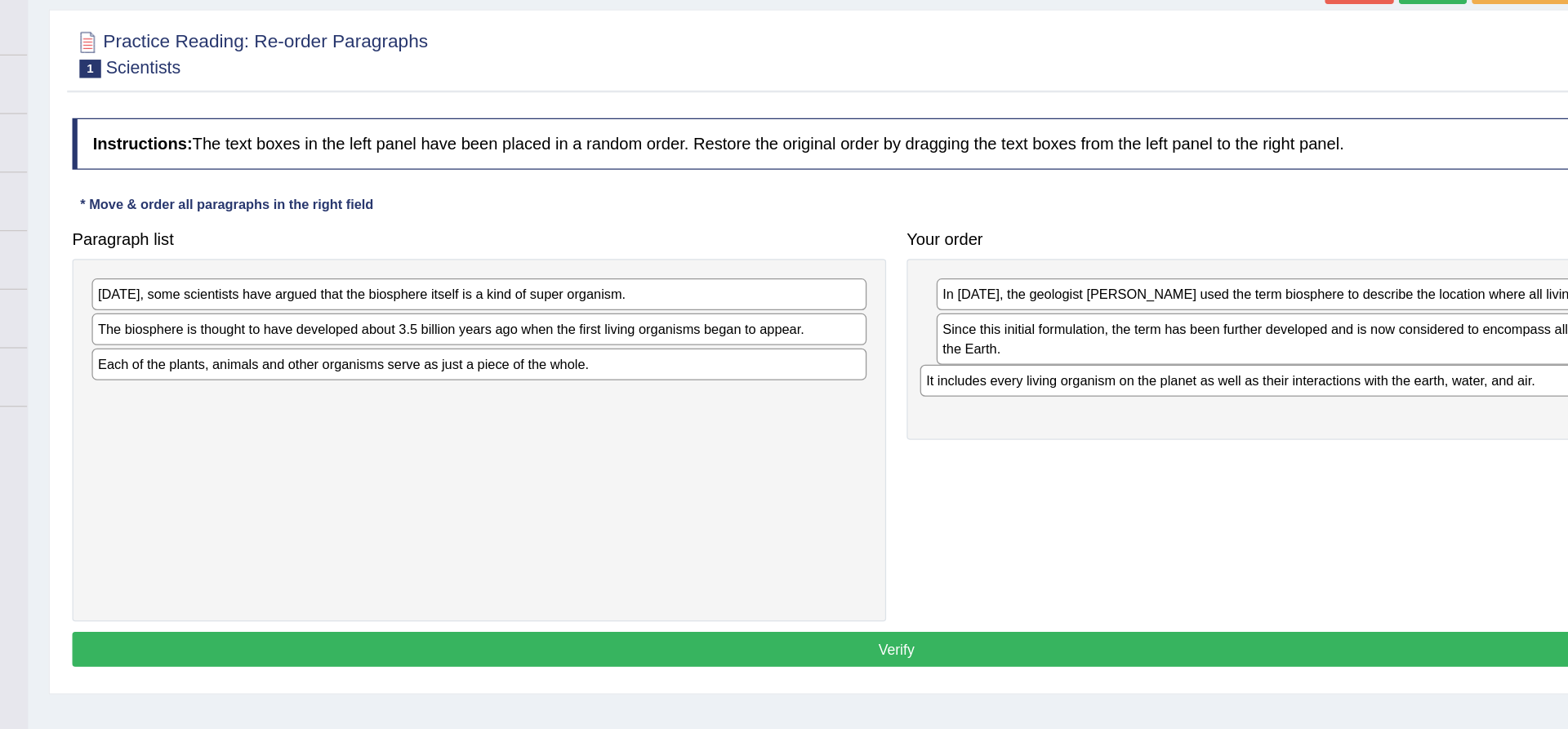
drag, startPoint x: 306, startPoint y: 397, endPoint x: 964, endPoint y: 438, distance: 659.3
click at [898, 438] on div "It includes every living organism on the planet as well as their interactions w…" at bounding box center [1204, 432] width 616 height 25
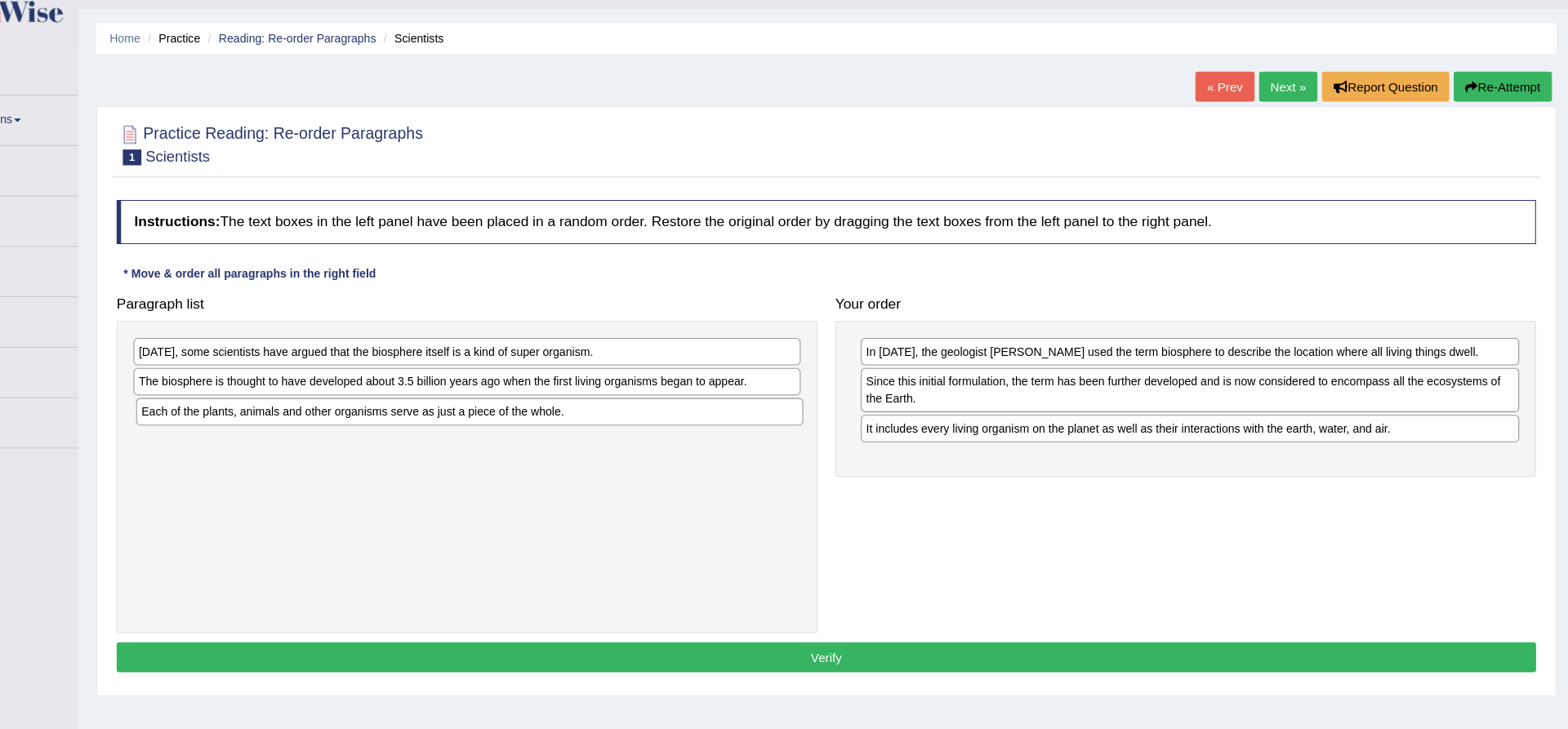
click at [311, 421] on div "Each of the plants, animals and other organisms serve as just a piece of the wh…" at bounding box center [549, 419] width 616 height 25
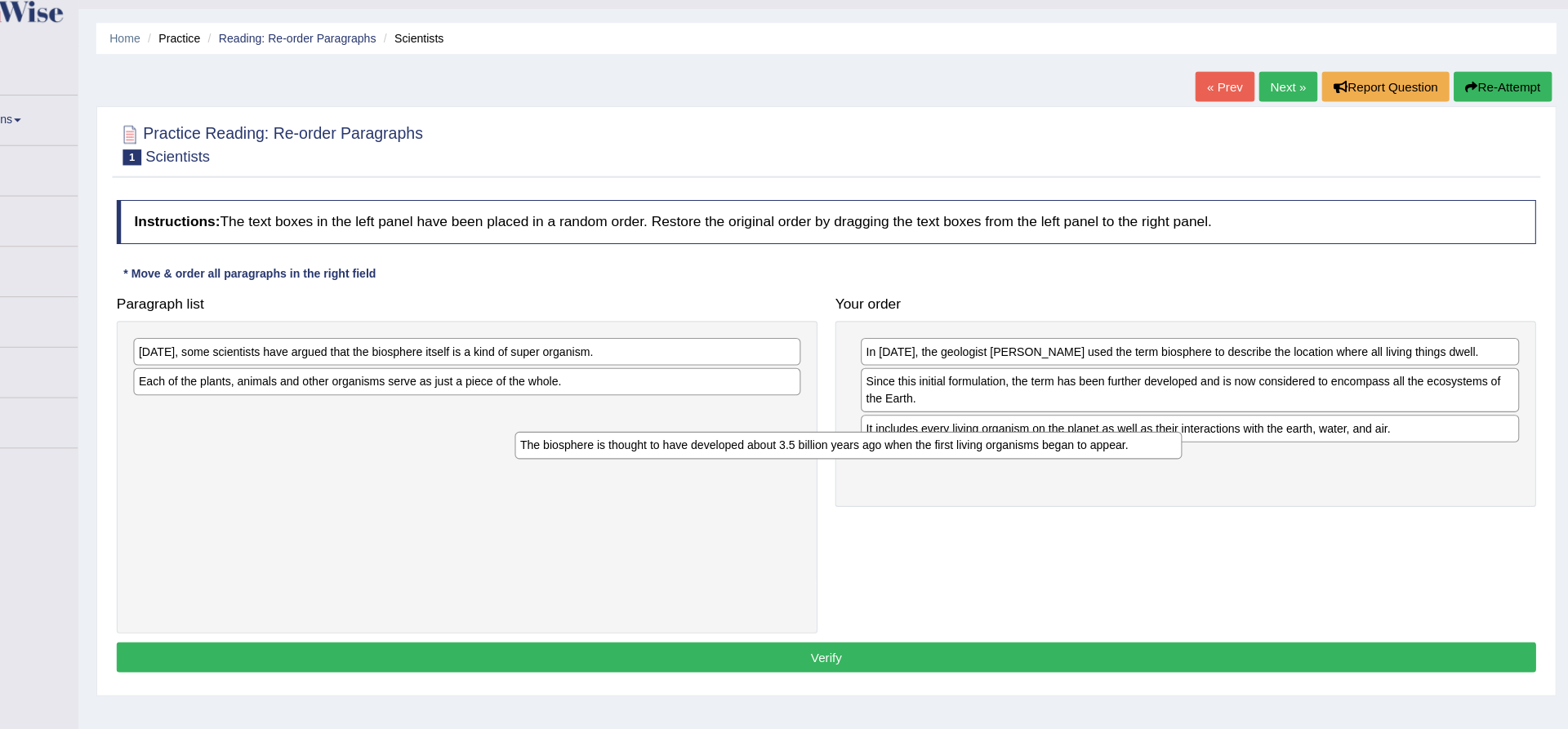
drag, startPoint x: 270, startPoint y: 395, endPoint x: 676, endPoint y: 453, distance: 410.1
click at [676, 453] on div "The biosphere is thought to have developed about 3.5 billion years ago when the…" at bounding box center [898, 450] width 616 height 25
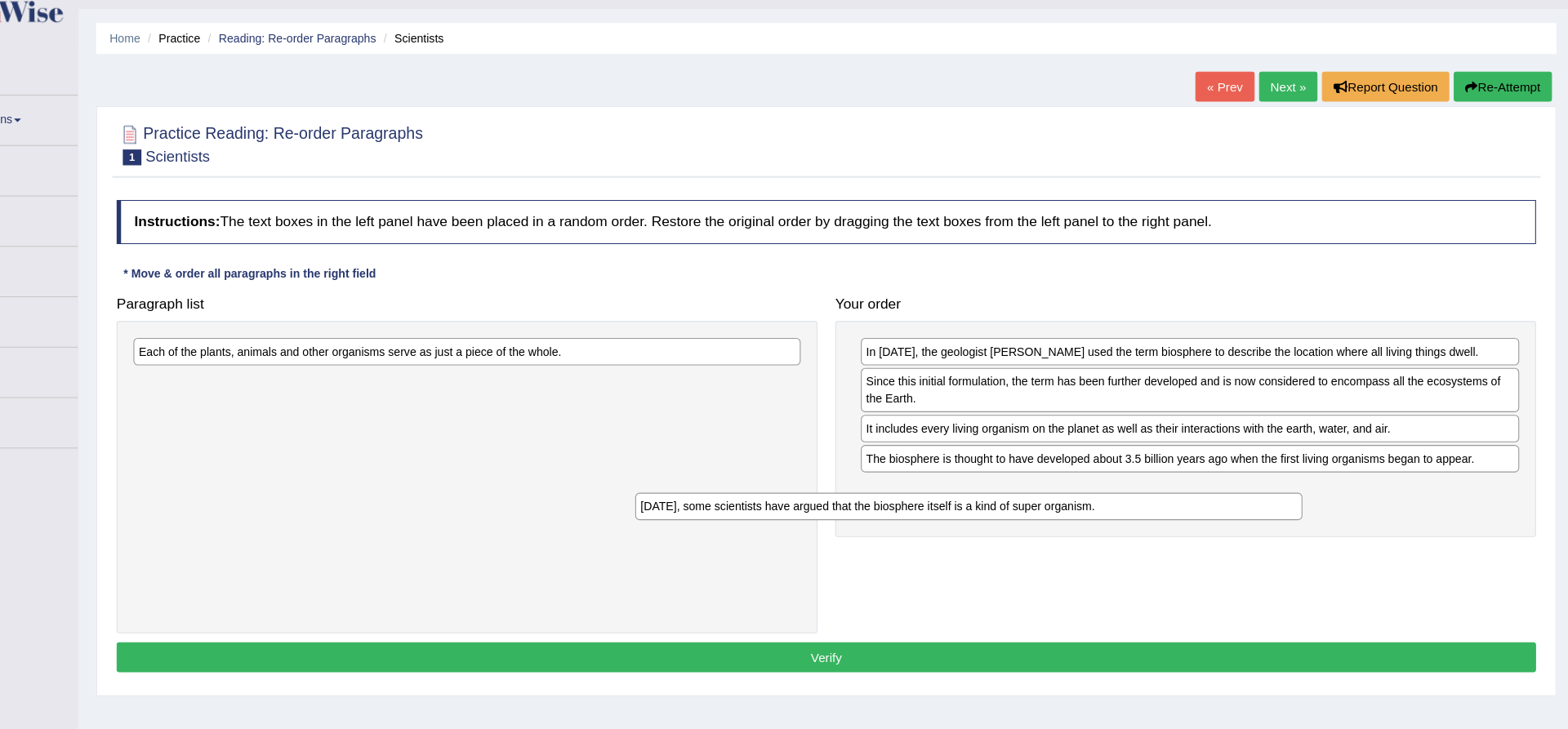
drag, startPoint x: 412, startPoint y: 370, endPoint x: 898, endPoint y: 504, distance: 504.1
click at [898, 504] on div "Today, some scientists have argued that the biosphere itself is a kind of super…" at bounding box center [1009, 506] width 616 height 25
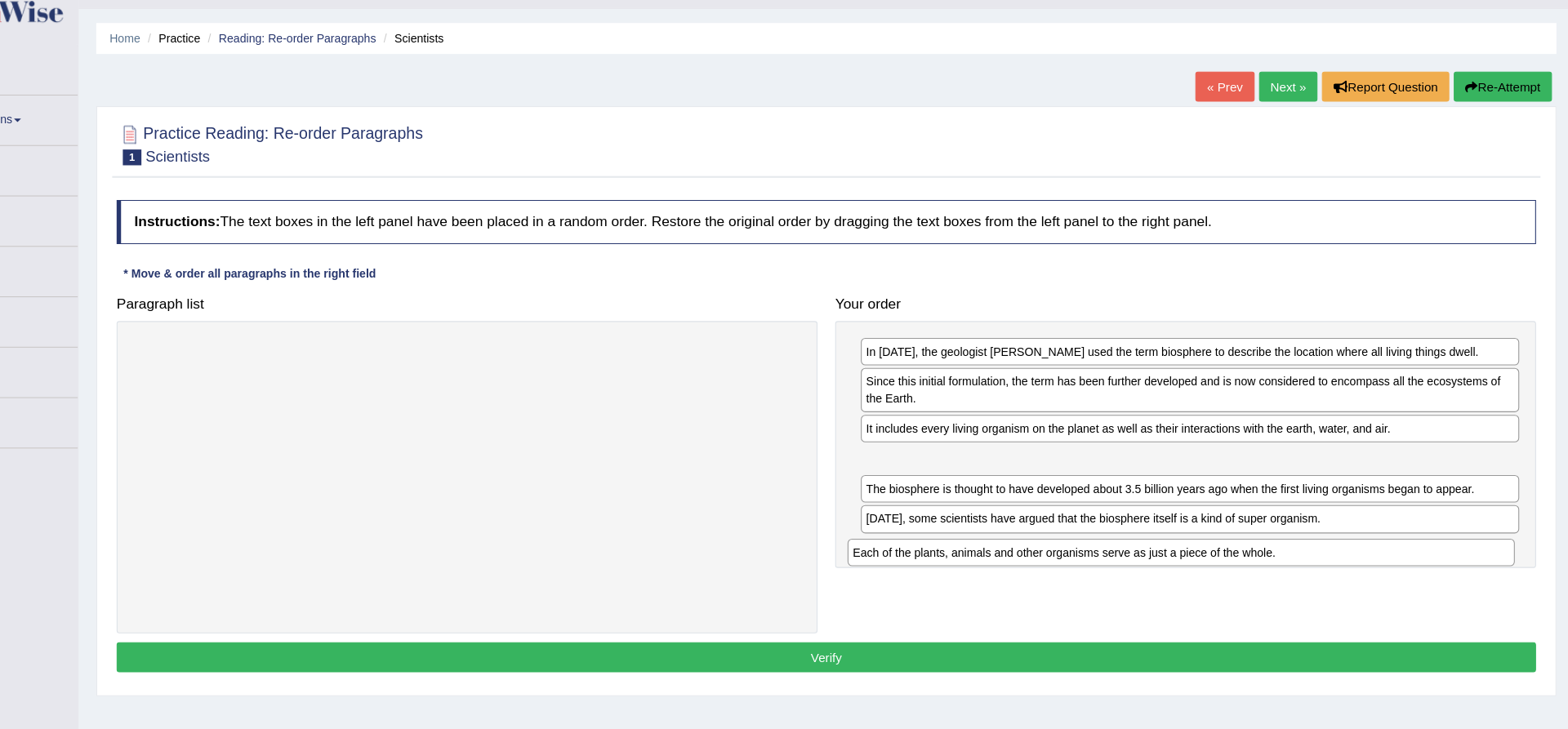
drag, startPoint x: 257, startPoint y: 365, endPoint x: 916, endPoint y: 550, distance: 684.5
click at [898, 550] on div "Each of the plants, animals and other organisms serve as just a piece of the wh…" at bounding box center [1205, 548] width 616 height 25
drag, startPoint x: 990, startPoint y: 470, endPoint x: 1000, endPoint y: 548, distance: 78.6
click at [898, 548] on div "Each of the plants, animals and other organisms serve as just a piece of the wh…" at bounding box center [1223, 542] width 608 height 25
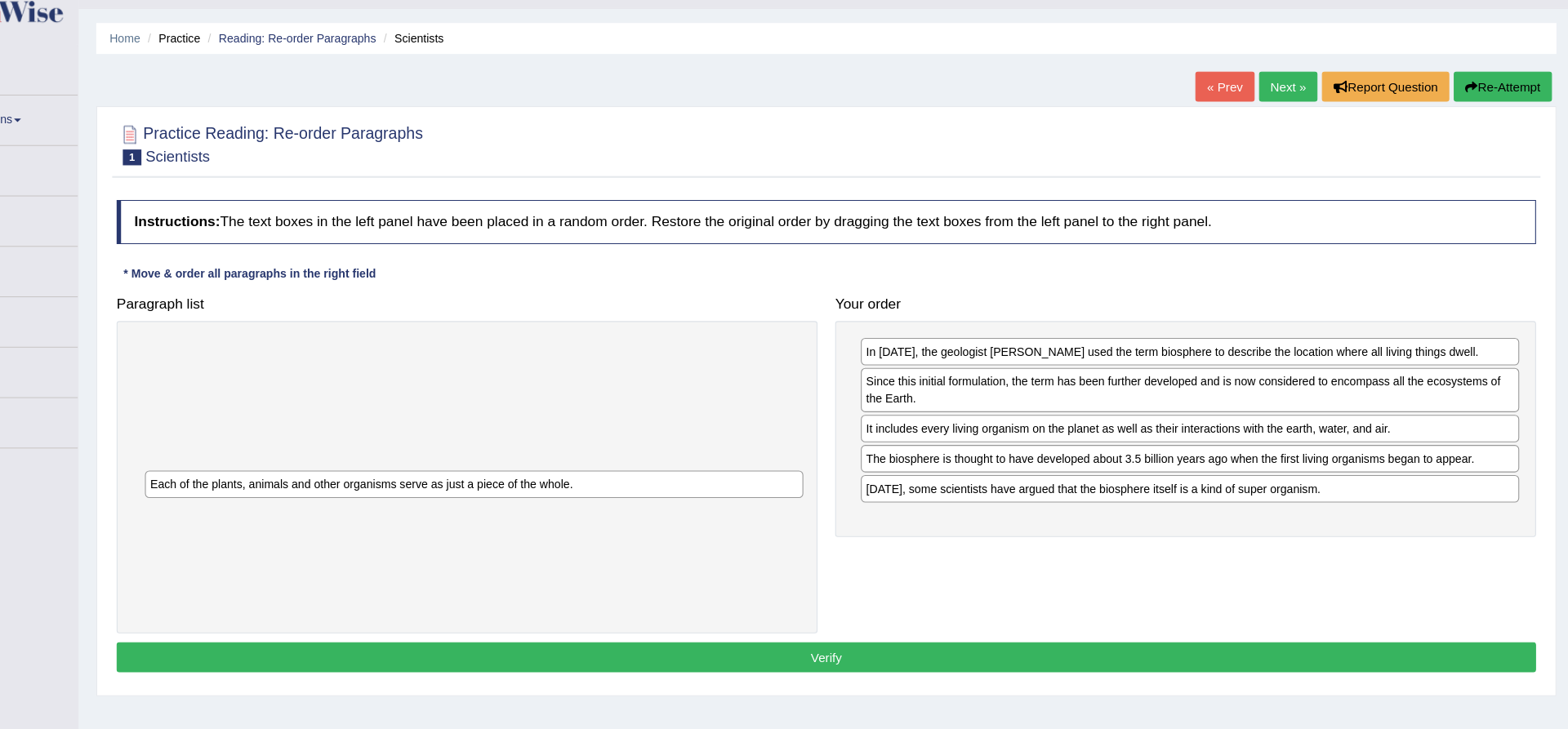
drag, startPoint x: 940, startPoint y: 465, endPoint x: 272, endPoint y: 487, distance: 668.4
click at [272, 487] on div "Each of the plants, animals and other organisms serve as just a piece of the wh…" at bounding box center [553, 486] width 608 height 25
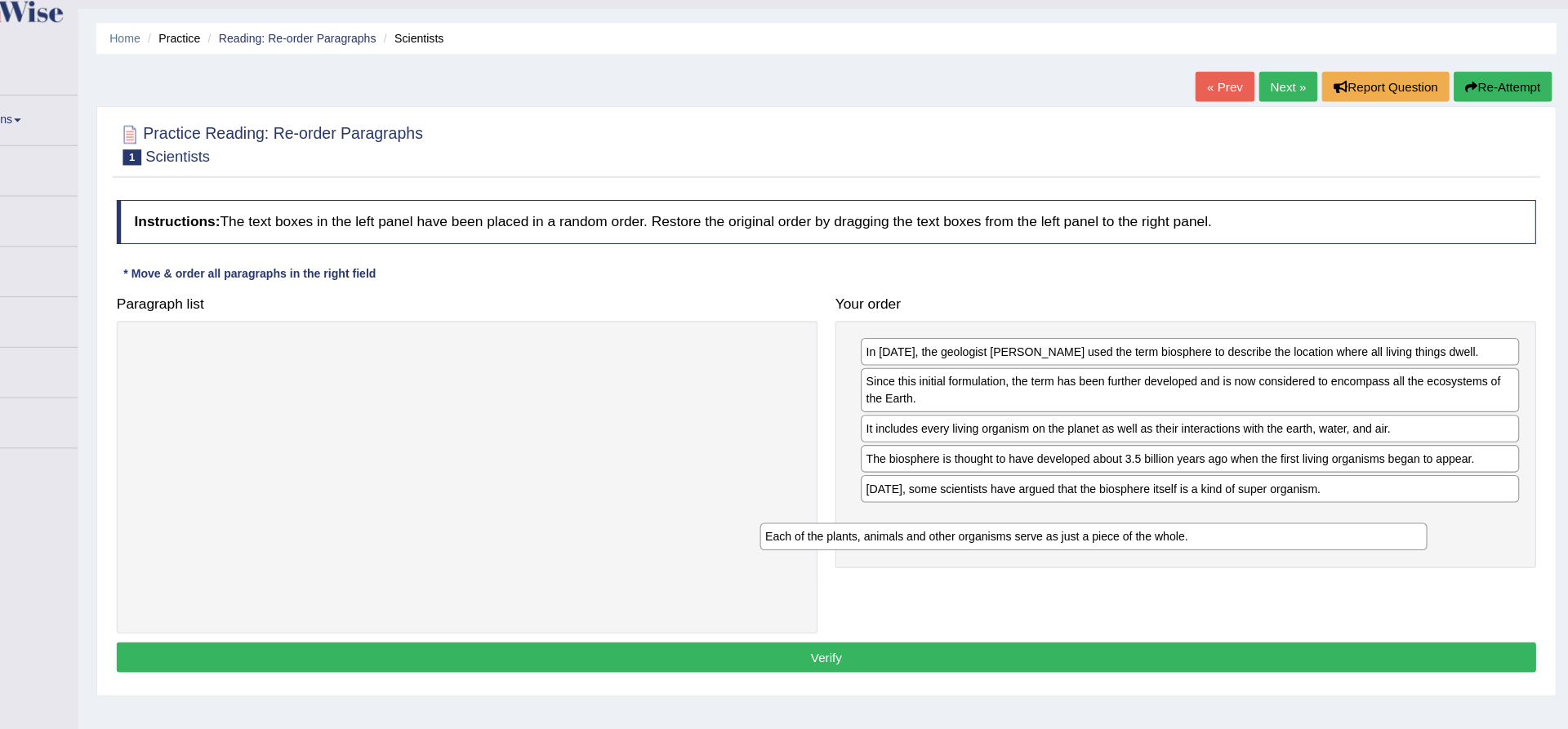
drag, startPoint x: 366, startPoint y: 364, endPoint x: 945, endPoint y: 535, distance: 603.7
click at [898, 535] on div "Each of the plants, animals and other organisms serve as just a piece of the wh…" at bounding box center [1124, 534] width 616 height 25
click at [847, 640] on button "Verify" at bounding box center [878, 646] width 1310 height 28
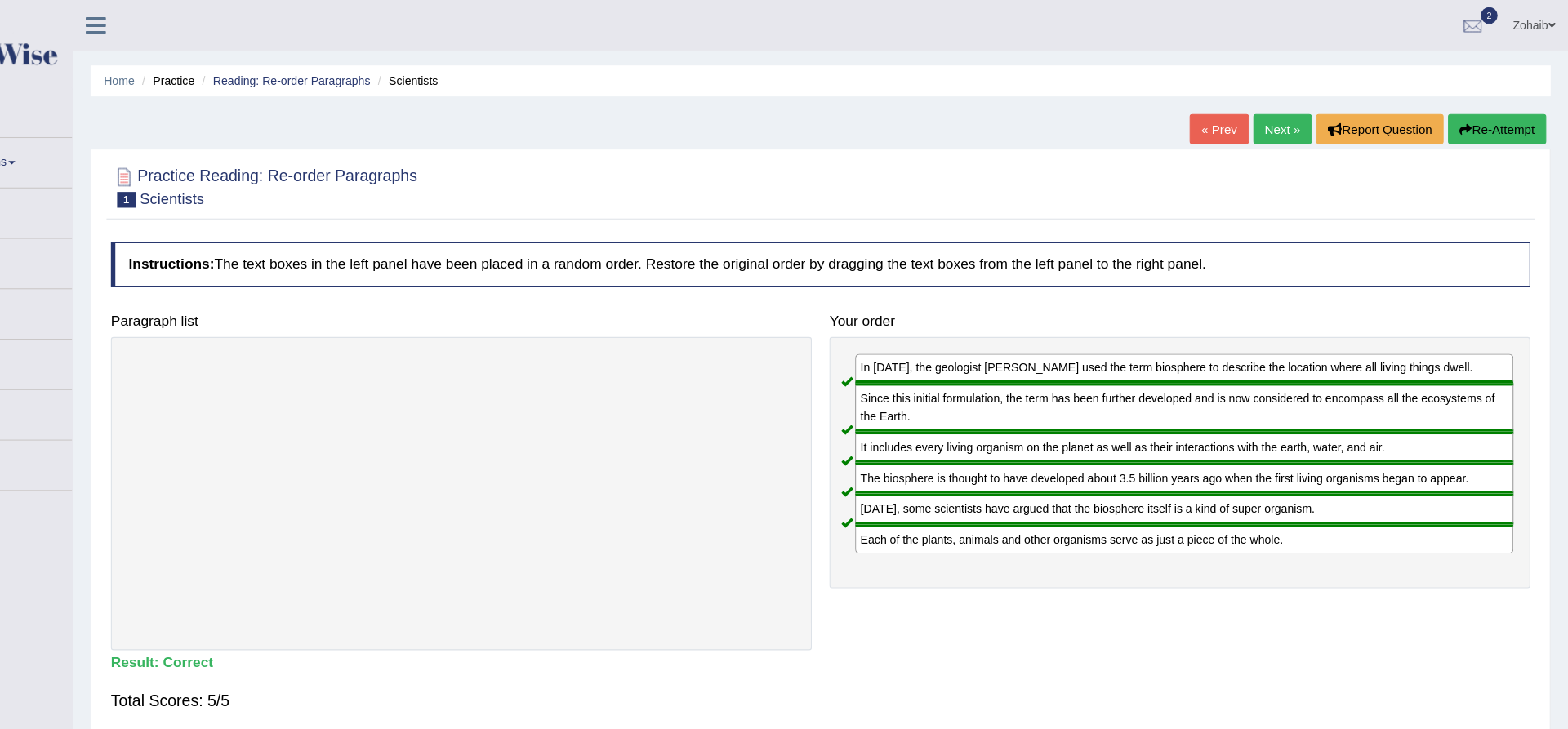
click at [898, 122] on link "Next »" at bounding box center [1304, 119] width 54 height 28
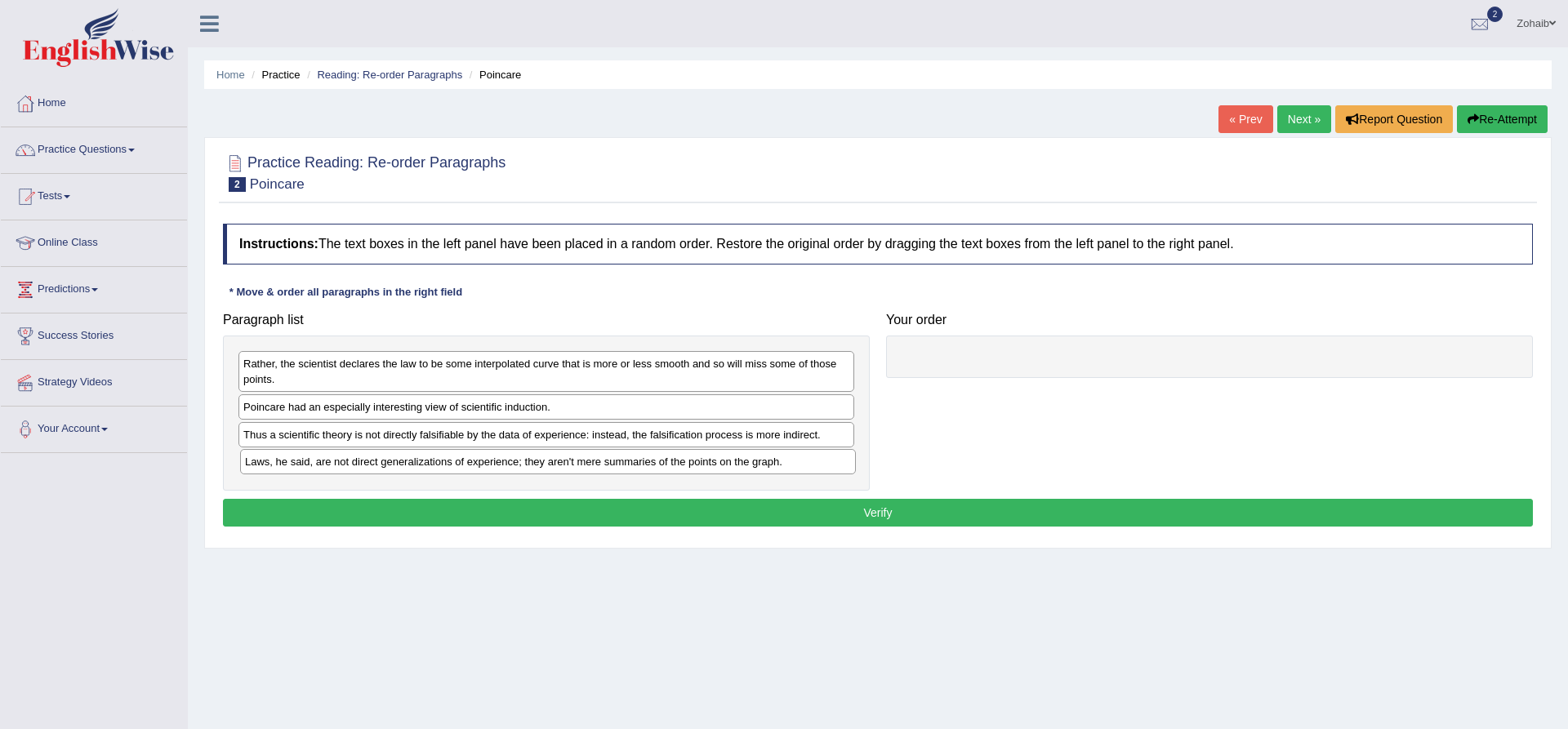
click at [339, 467] on div "Laws, he said, are not direct generalizations of experience; they aren't mere s…" at bounding box center [548, 461] width 616 height 25
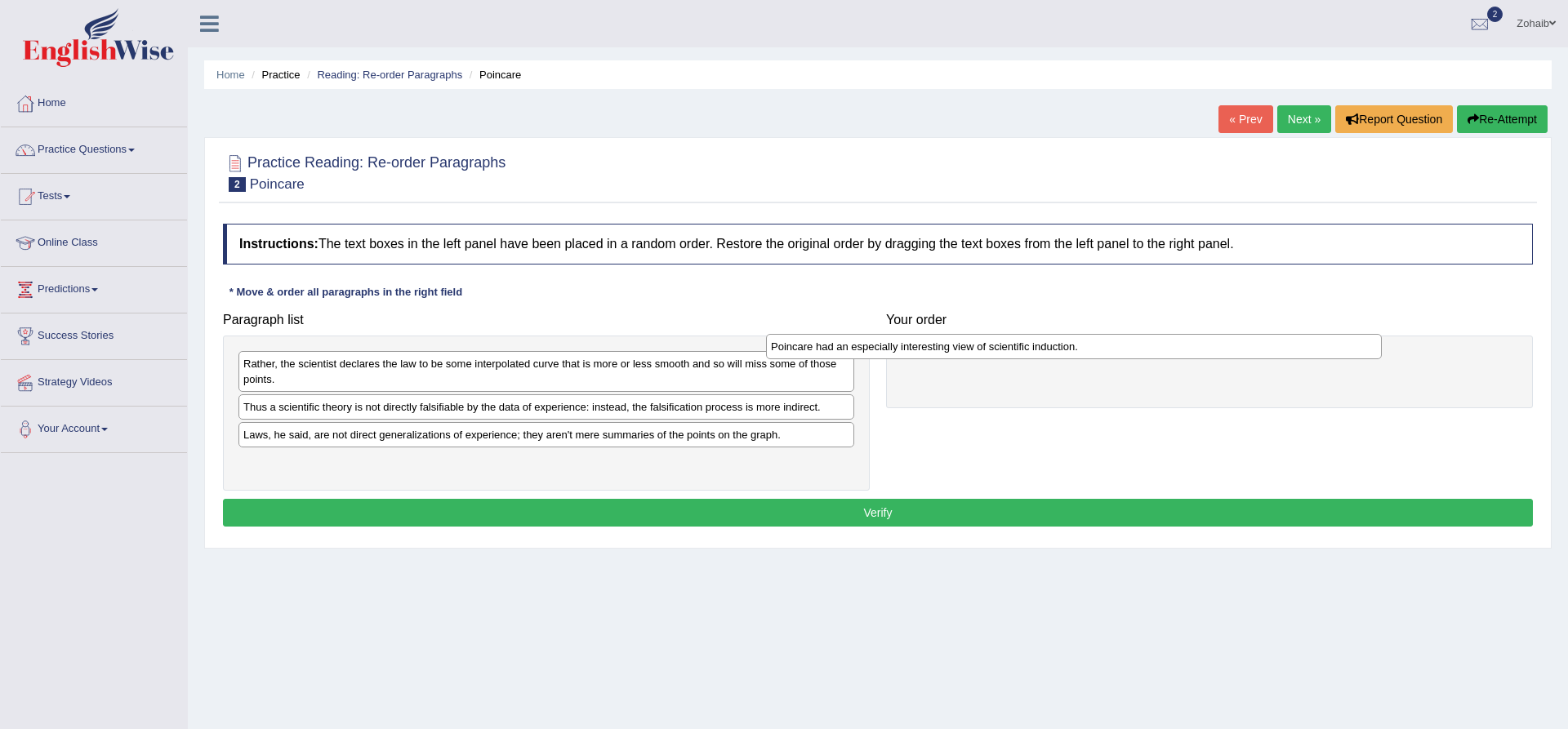
drag, startPoint x: 359, startPoint y: 409, endPoint x: 888, endPoint y: 349, distance: 532.4
click at [888, 349] on div "Poincare had an especially interesting view of scientific induction." at bounding box center [1073, 346] width 616 height 25
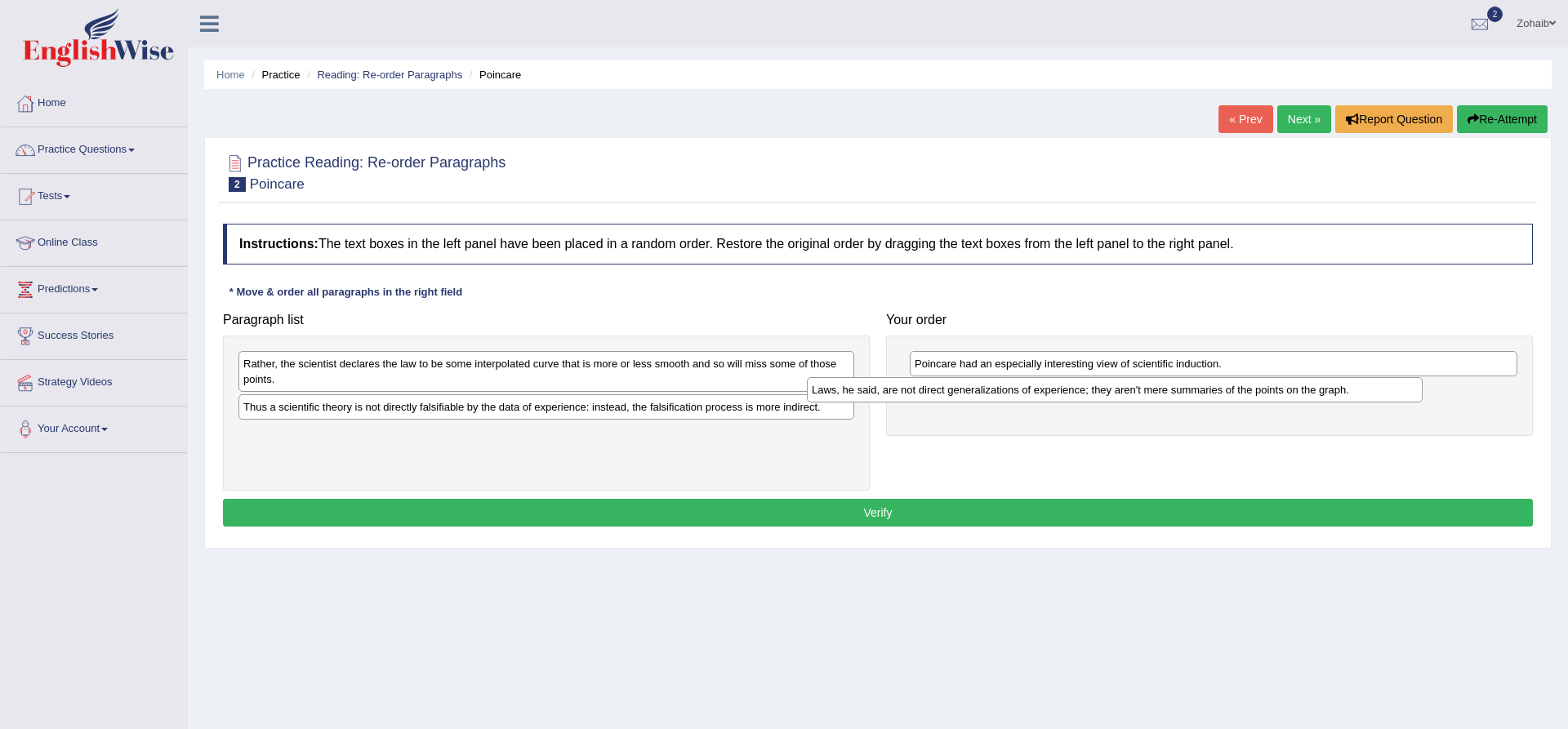
drag, startPoint x: 297, startPoint y: 437, endPoint x: 866, endPoint y: 393, distance: 570.7
click at [866, 393] on div "Laws, he said, are not direct generalizations of experience; they aren't mere s…" at bounding box center [1114, 390] width 616 height 25
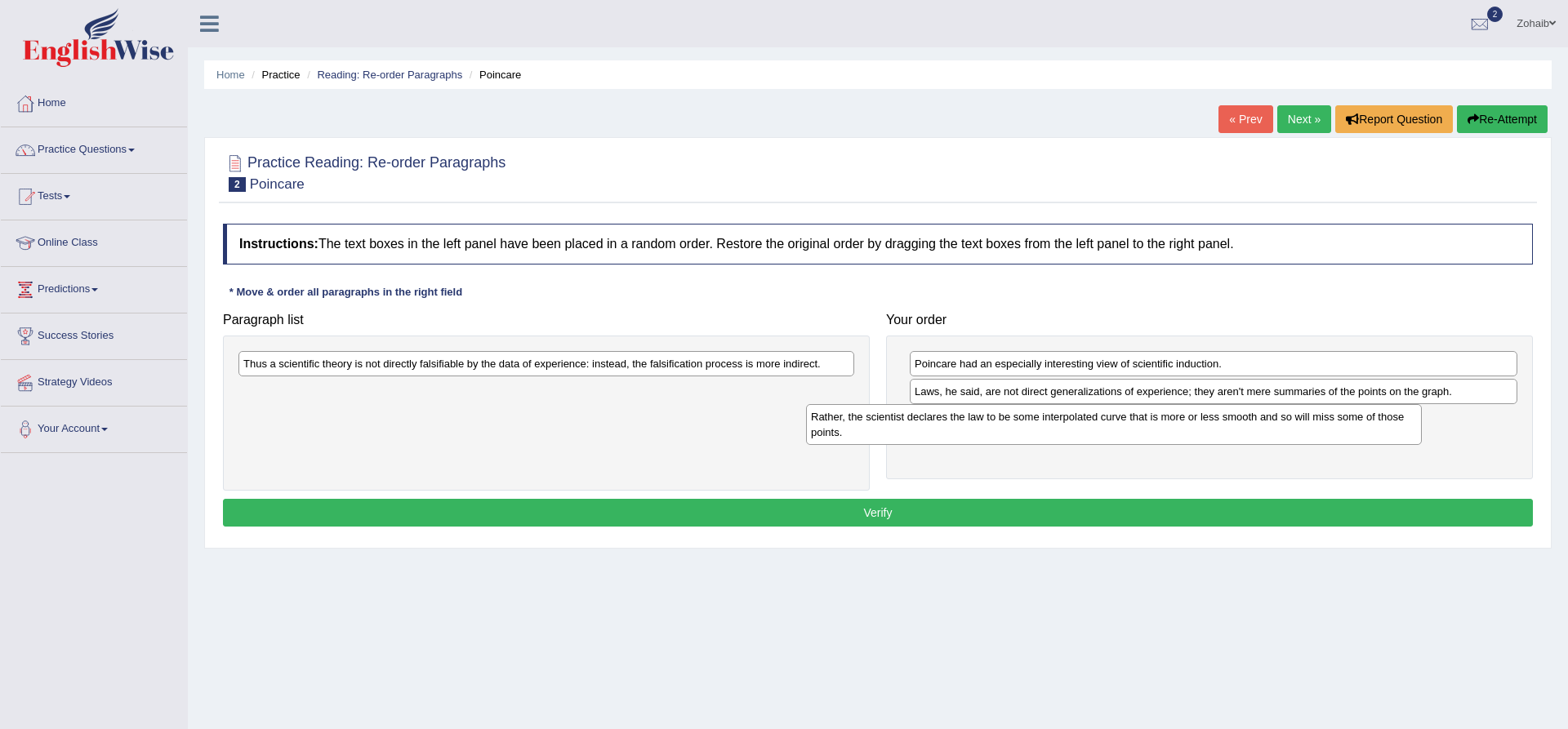
drag, startPoint x: 399, startPoint y: 372, endPoint x: 966, endPoint y: 426, distance: 569.6
click at [966, 426] on div "Rather, the scientist declares the law to be some interpolated curve that is mo…" at bounding box center [1114, 424] width 616 height 41
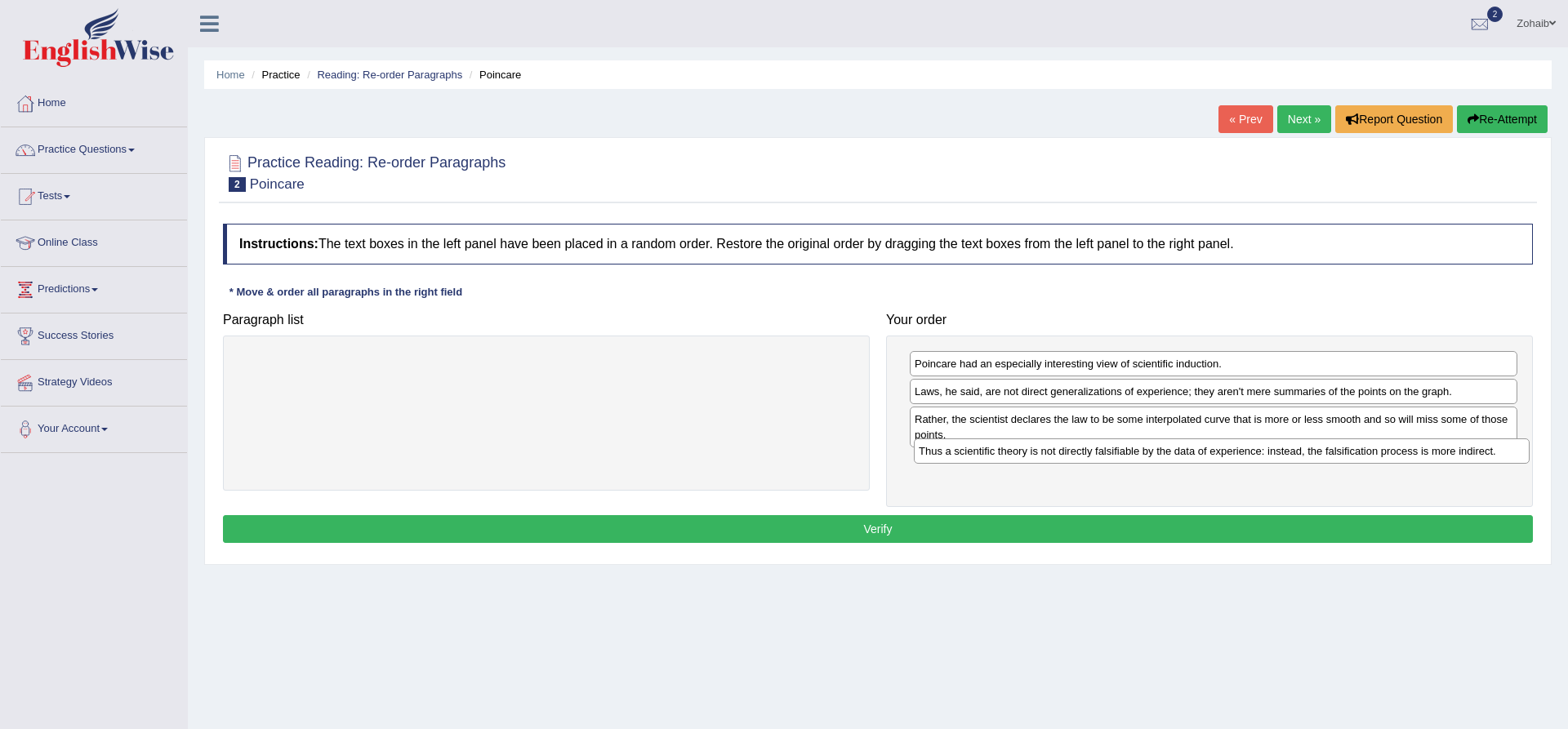
drag, startPoint x: 324, startPoint y: 368, endPoint x: 1000, endPoint y: 456, distance: 681.7
click at [1000, 456] on div "Thus a scientific theory is not directly falsifiable by the data of experience:…" at bounding box center [1222, 450] width 616 height 25
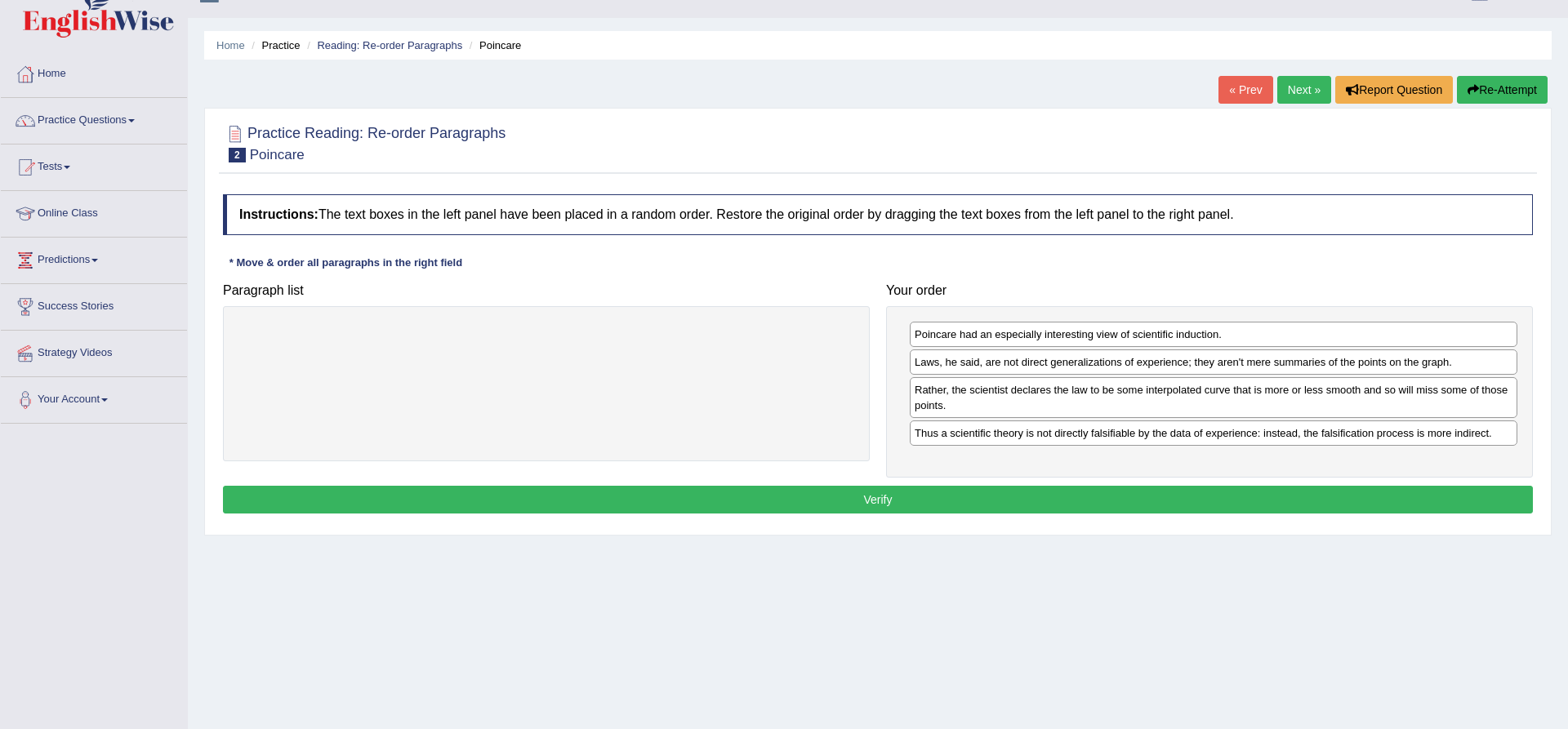
scroll to position [30, 0]
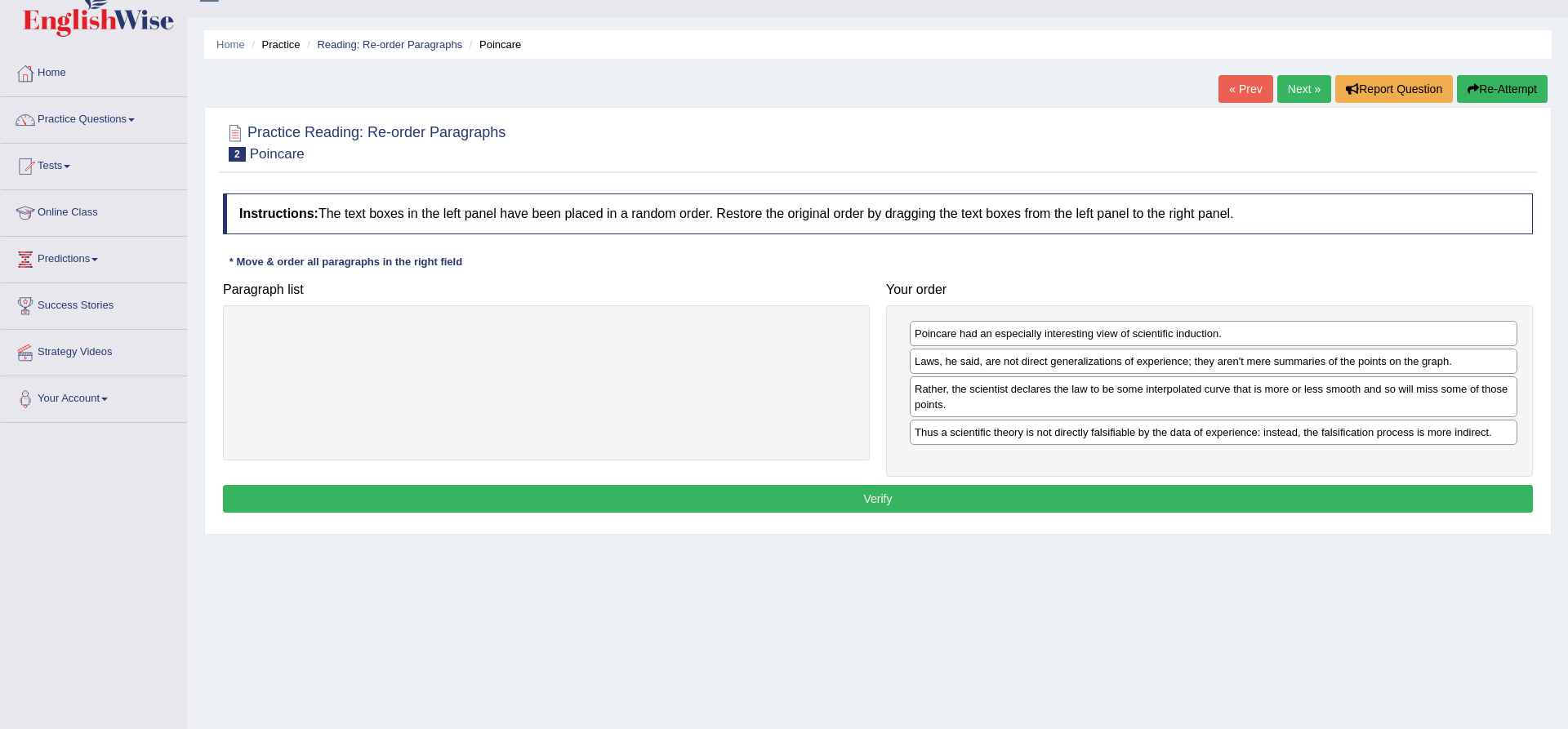
click at [1473, 506] on button "Verify" at bounding box center [878, 499] width 1310 height 28
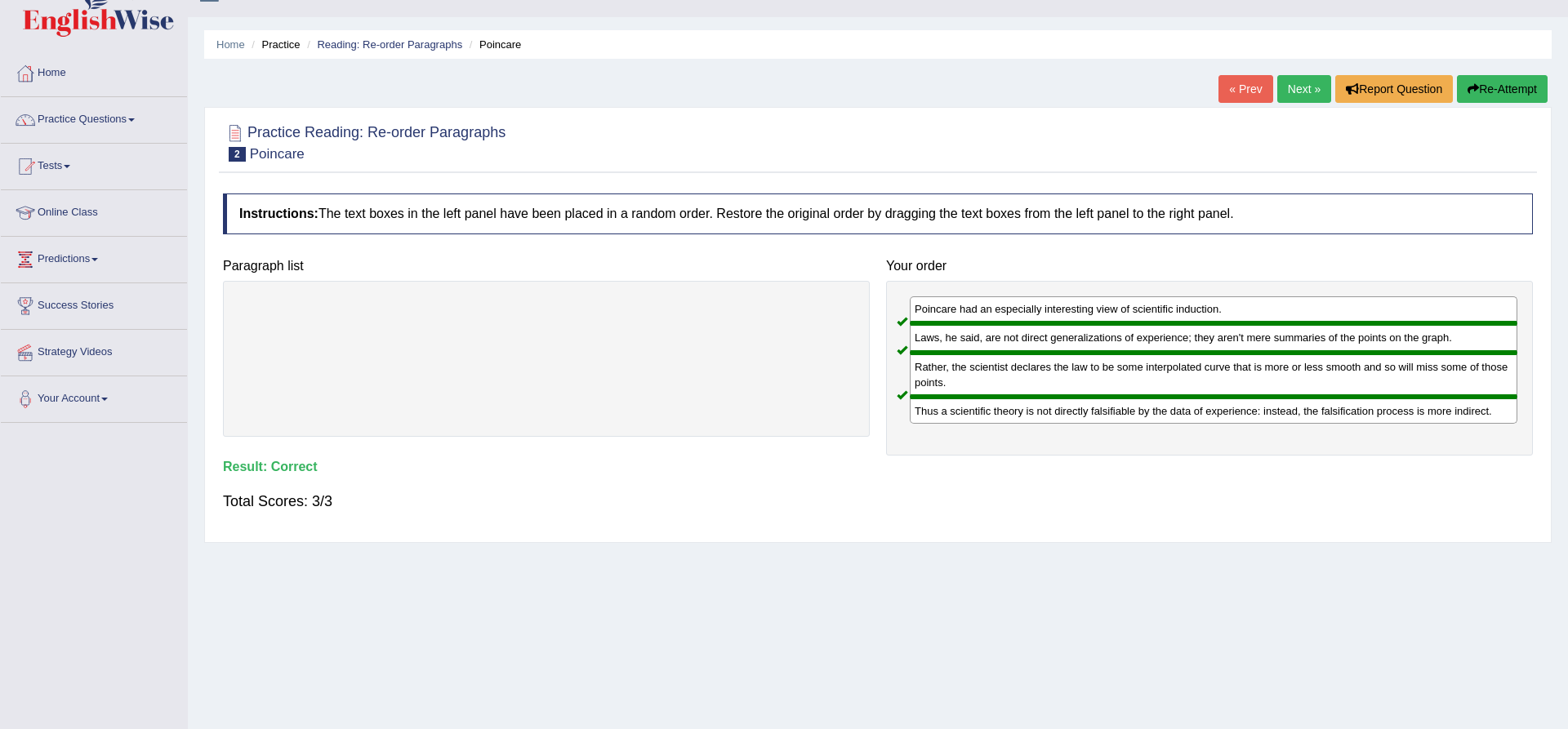
click at [1288, 84] on link "Next »" at bounding box center [1304, 89] width 54 height 28
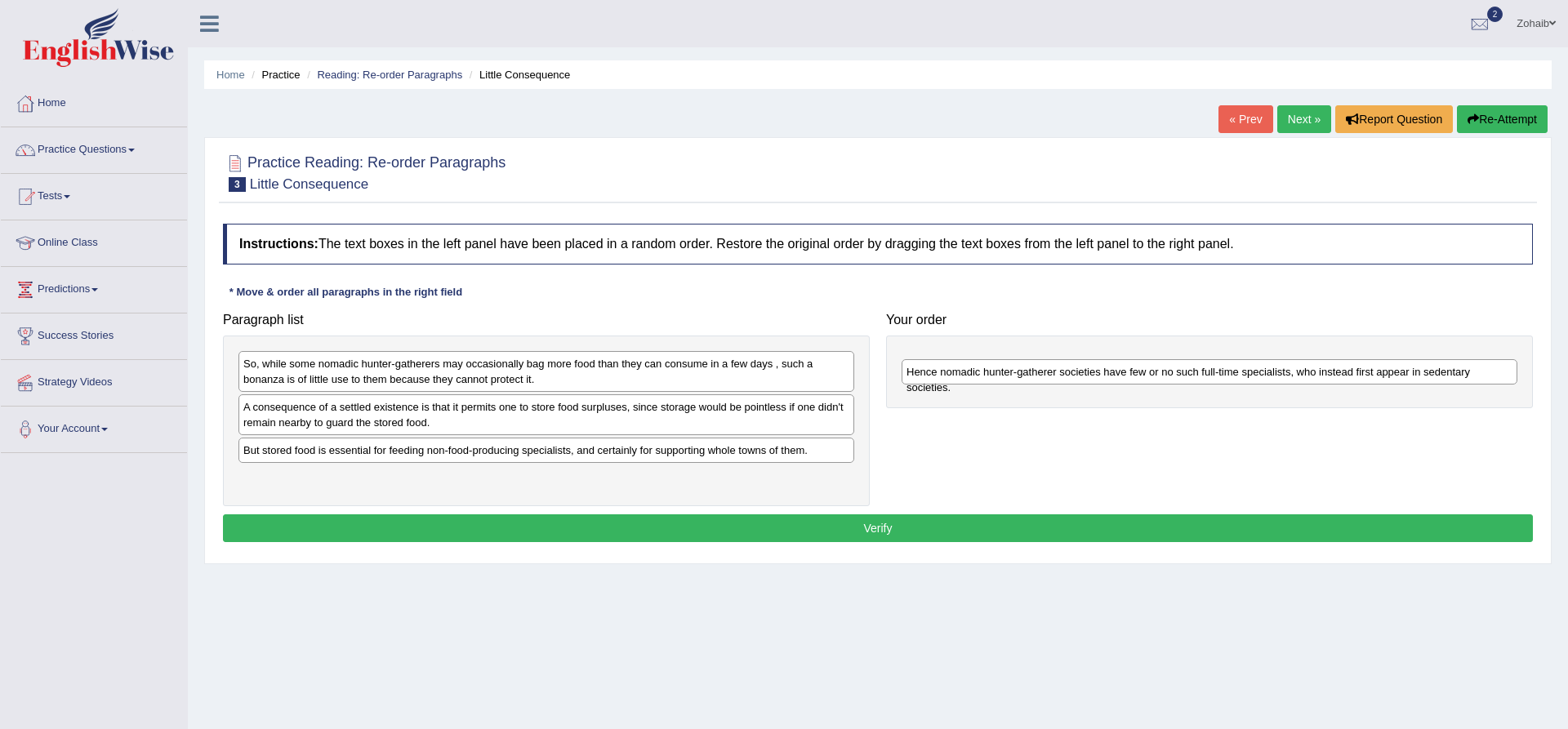
drag, startPoint x: 368, startPoint y: 407, endPoint x: 1031, endPoint y: 371, distance: 664.0
click at [1031, 371] on div "Hence nomadic hunter-gatherer societies have few or no such full-time specialis…" at bounding box center [1209, 371] width 616 height 25
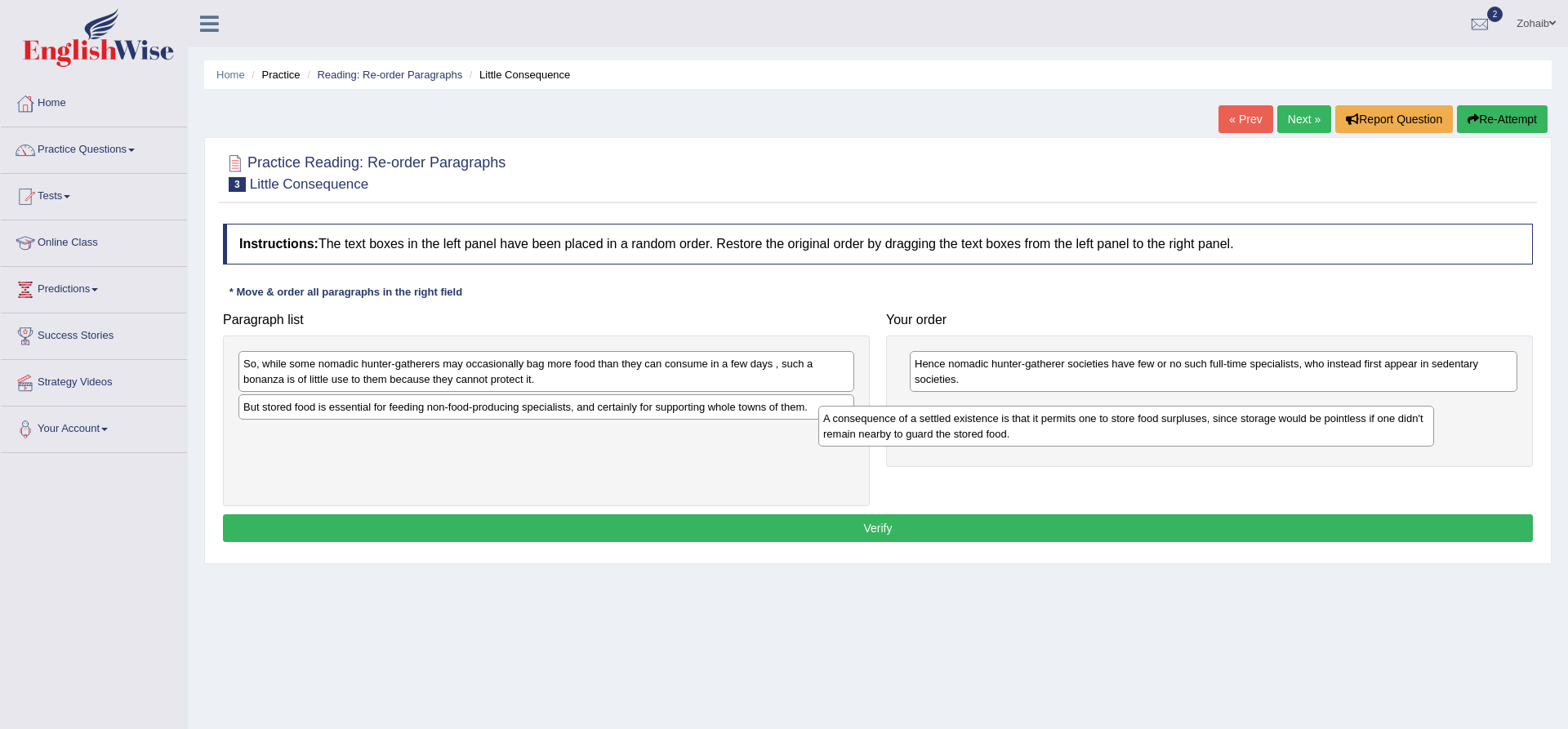
drag, startPoint x: 274, startPoint y: 417, endPoint x: 871, endPoint y: 433, distance: 597.2
click at [871, 433] on div "A consequence of a settled existence is that it permits one to store food surpl…" at bounding box center [1126, 426] width 616 height 41
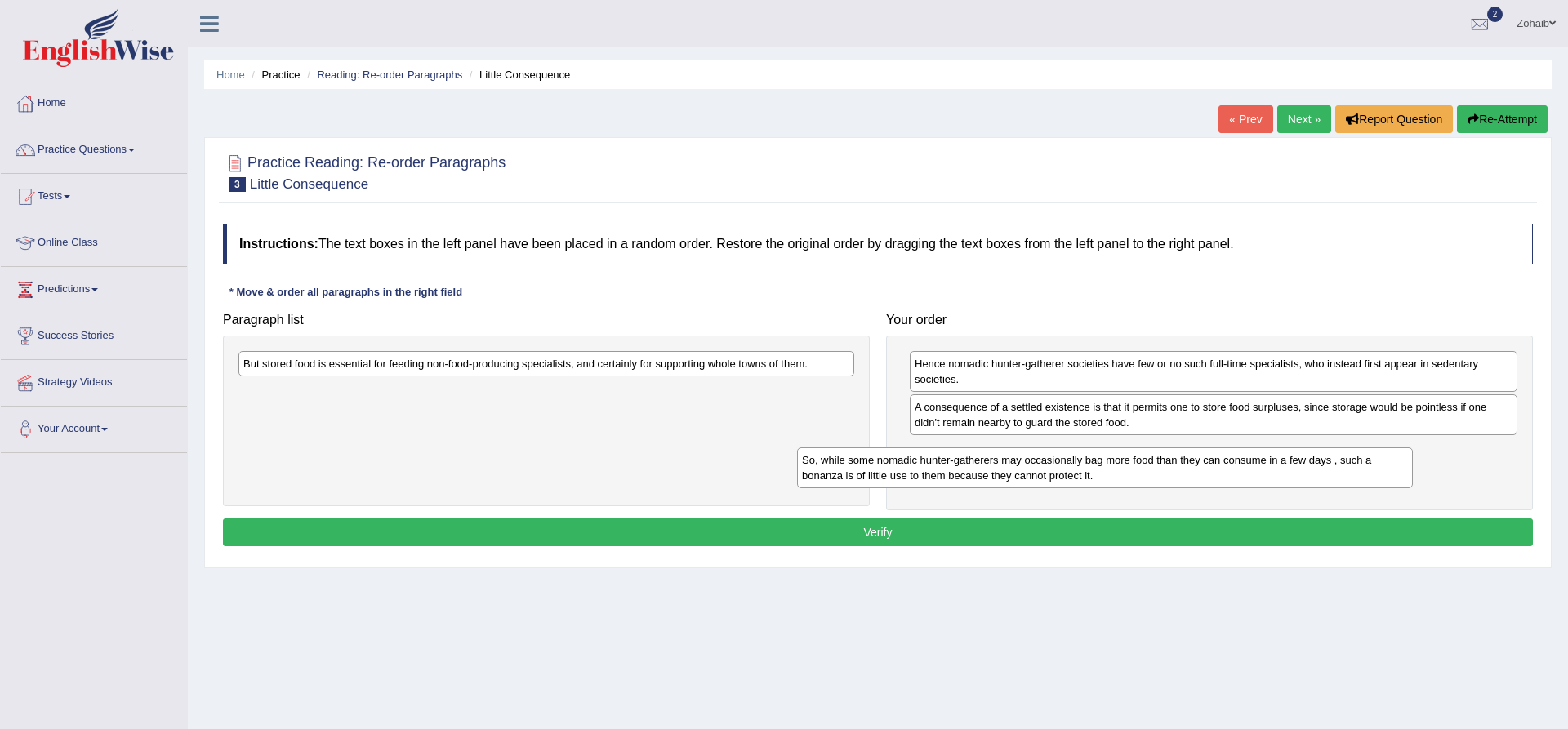
drag, startPoint x: 397, startPoint y: 373, endPoint x: 956, endPoint y: 470, distance: 567.4
click at [956, 470] on div "So, while some nomadic hunter-gatherers may occasionally bag more food than the…" at bounding box center [1104, 468] width 616 height 41
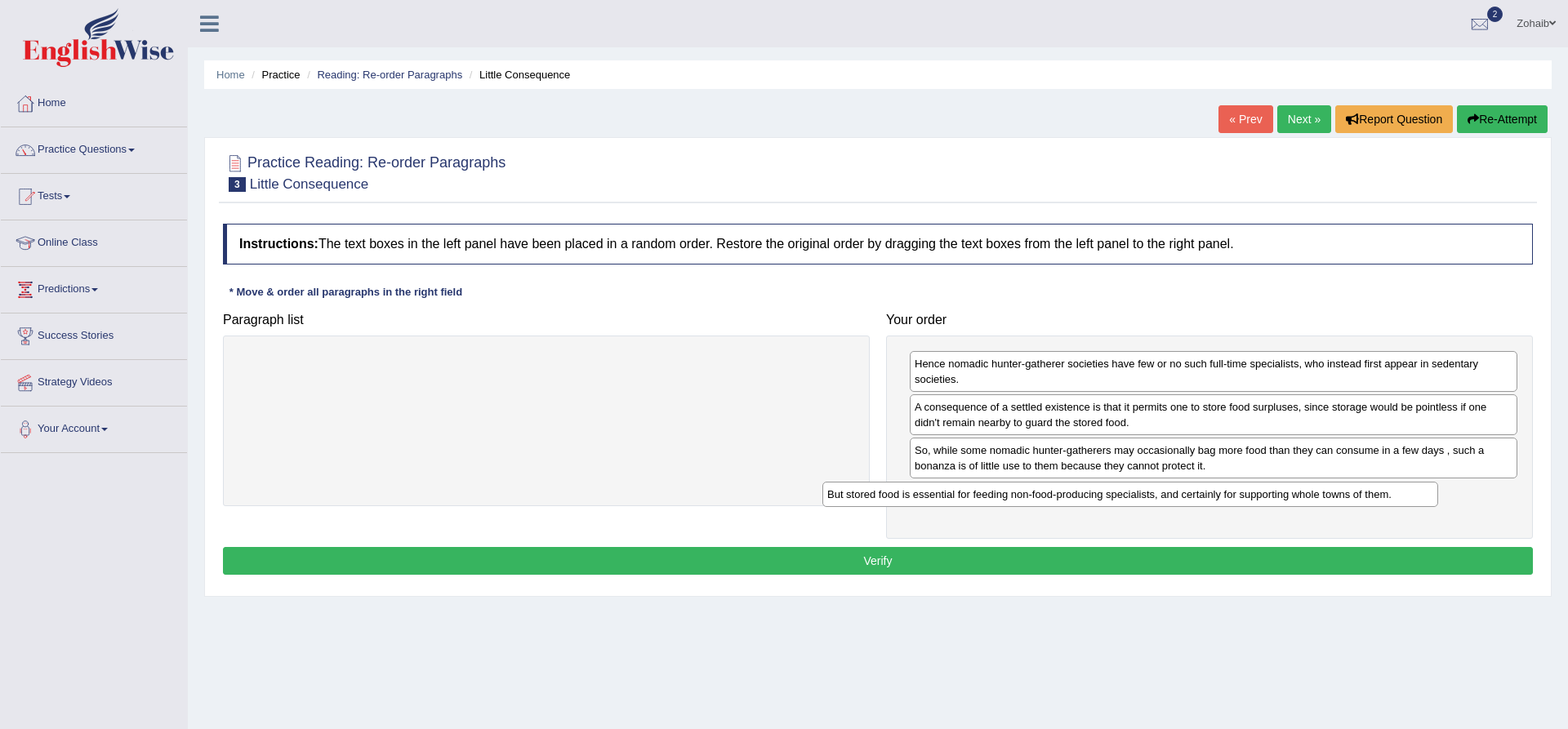
drag, startPoint x: 507, startPoint y: 366, endPoint x: 1091, endPoint y: 497, distance: 598.5
click at [1091, 497] on div "But stored food is essential for feeding non-food-producing specialists, and ce…" at bounding box center [1130, 494] width 616 height 25
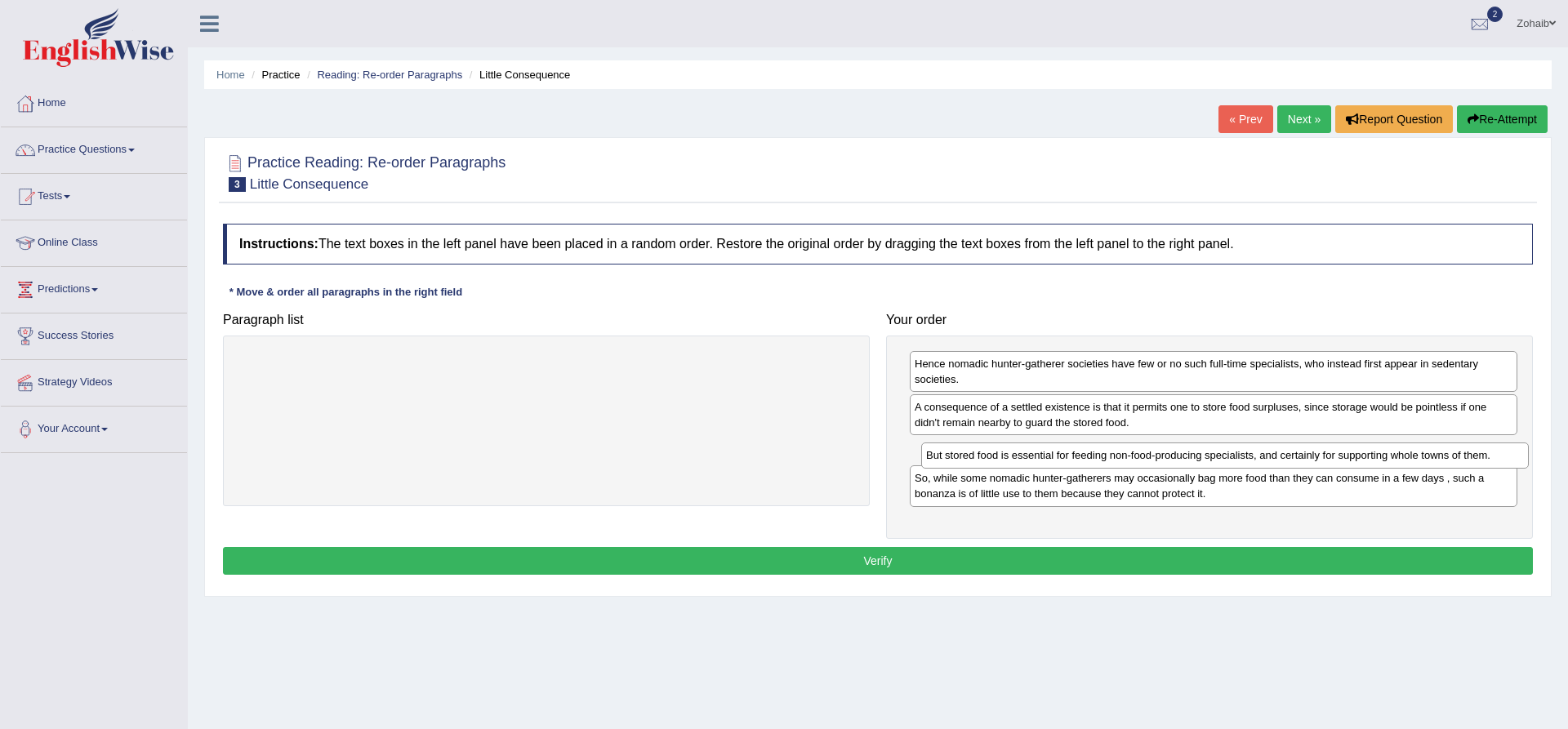
drag, startPoint x: 940, startPoint y: 496, endPoint x: 950, endPoint y: 452, distance: 45.1
click at [950, 452] on div "But stored food is essential for feeding non-food-producing specialists, and ce…" at bounding box center [1225, 455] width 608 height 25
click at [890, 559] on button "Verify" at bounding box center [878, 561] width 1310 height 28
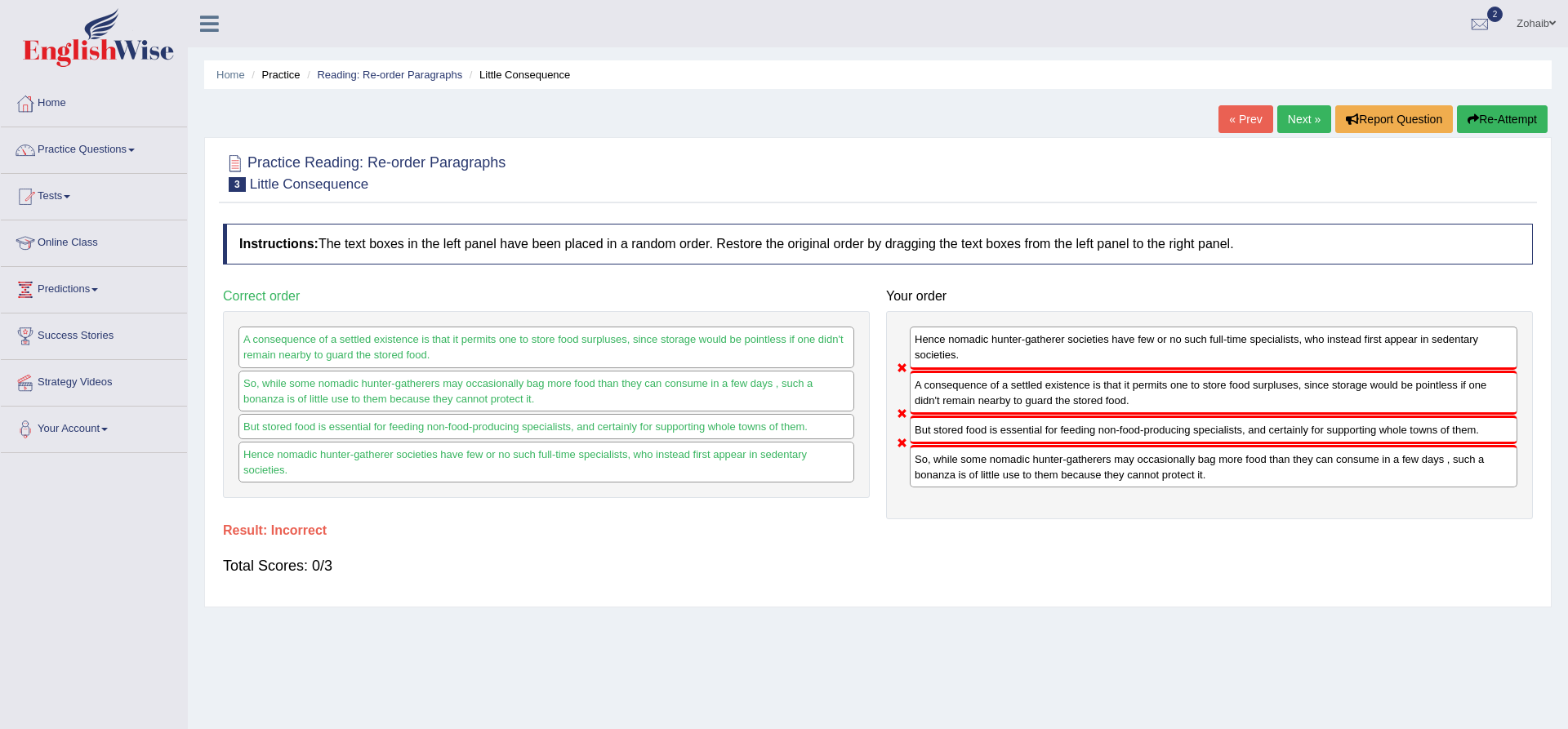
click at [49, 195] on link "Tests" at bounding box center [94, 194] width 186 height 41
click at [49, 195] on link "Tests" at bounding box center [92, 194] width 182 height 41
click at [49, 195] on link "Tests" at bounding box center [94, 194] width 186 height 41
click at [49, 195] on link "Tests" at bounding box center [92, 194] width 182 height 41
click at [49, 195] on link "Tests" at bounding box center [94, 194] width 186 height 41
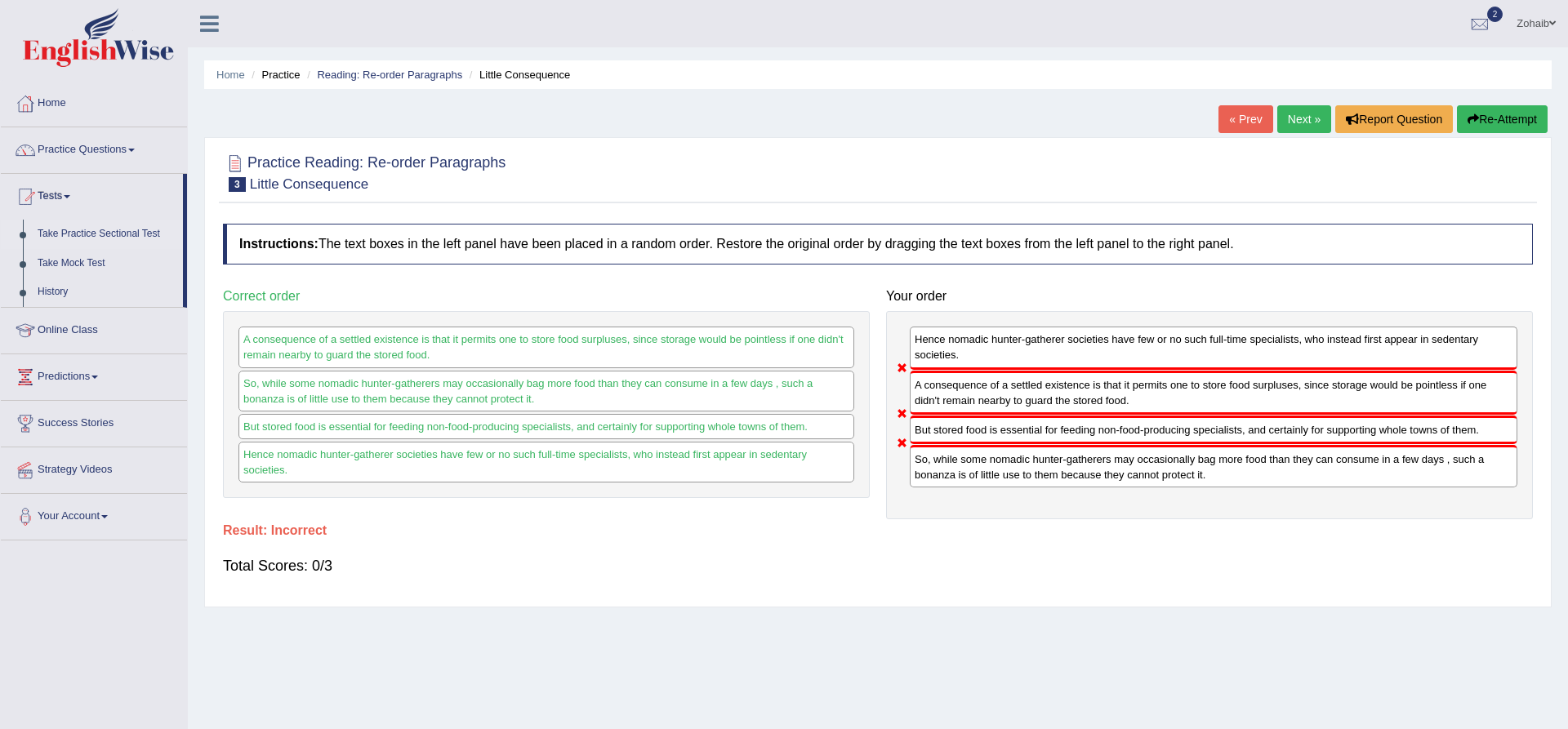
click at [52, 227] on link "Take Practice Sectional Test" at bounding box center [107, 234] width 153 height 30
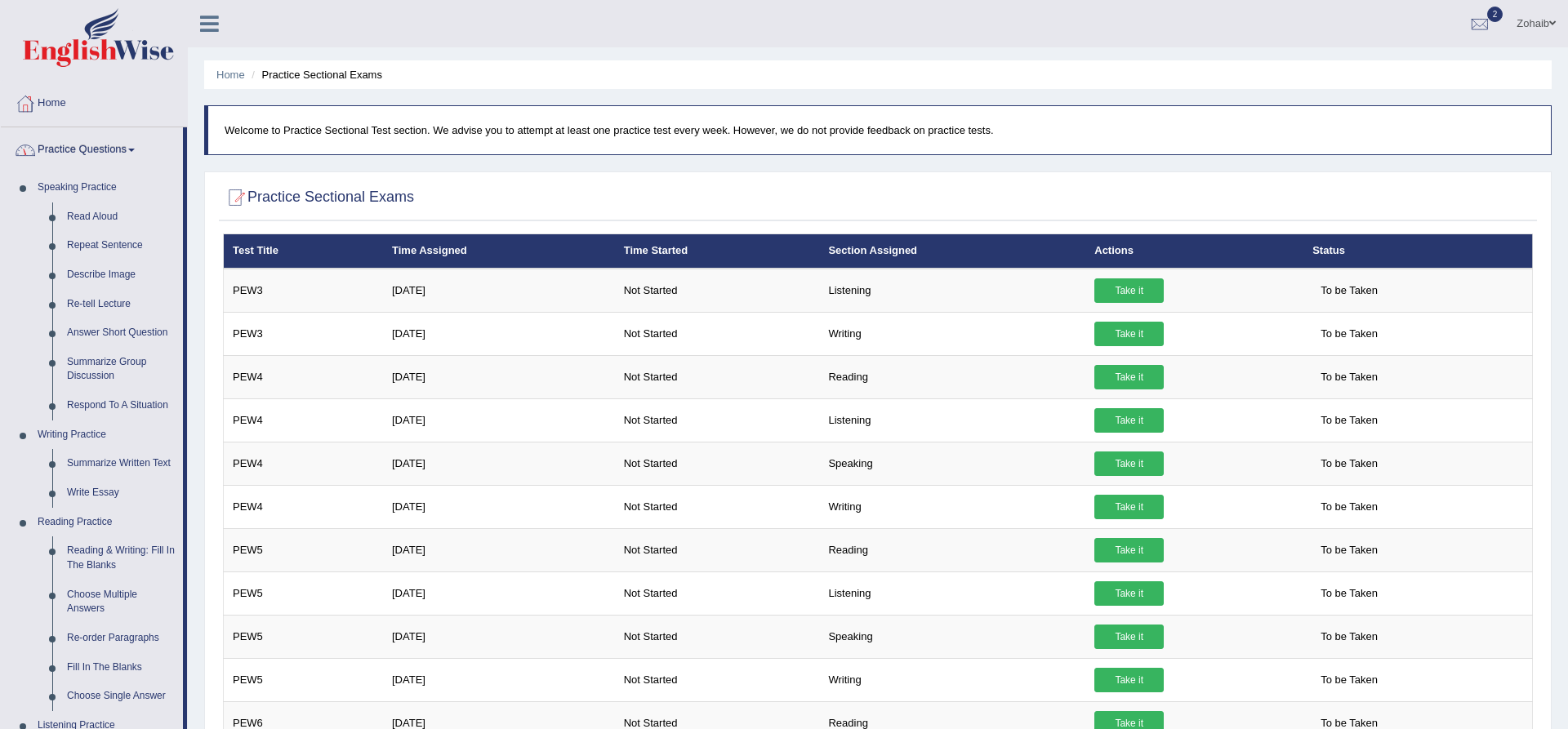
click at [83, 155] on link "Practice Questions" at bounding box center [92, 148] width 182 height 41
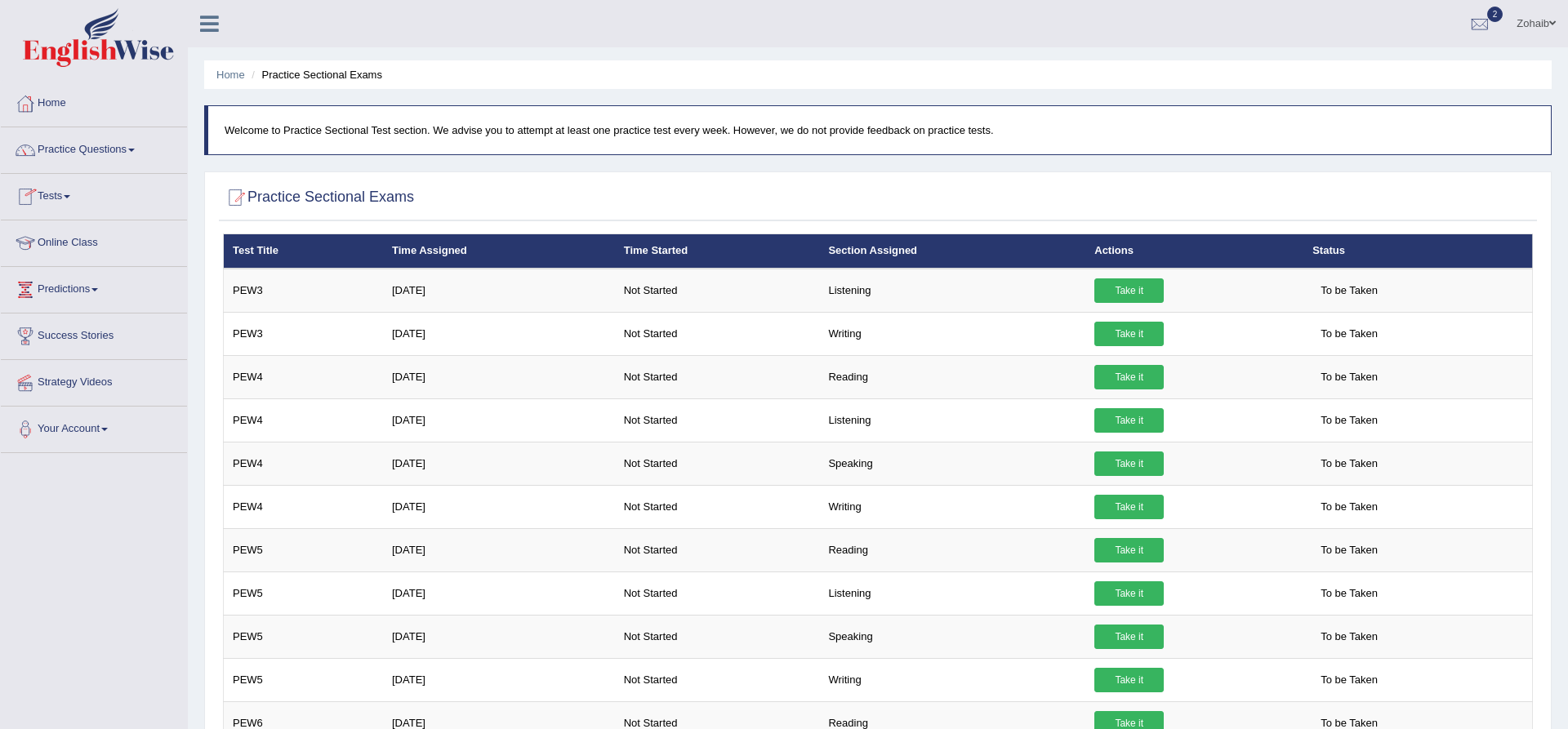
click at [64, 199] on link "Tests" at bounding box center [94, 194] width 186 height 41
click at [52, 296] on link "History" at bounding box center [107, 292] width 153 height 30
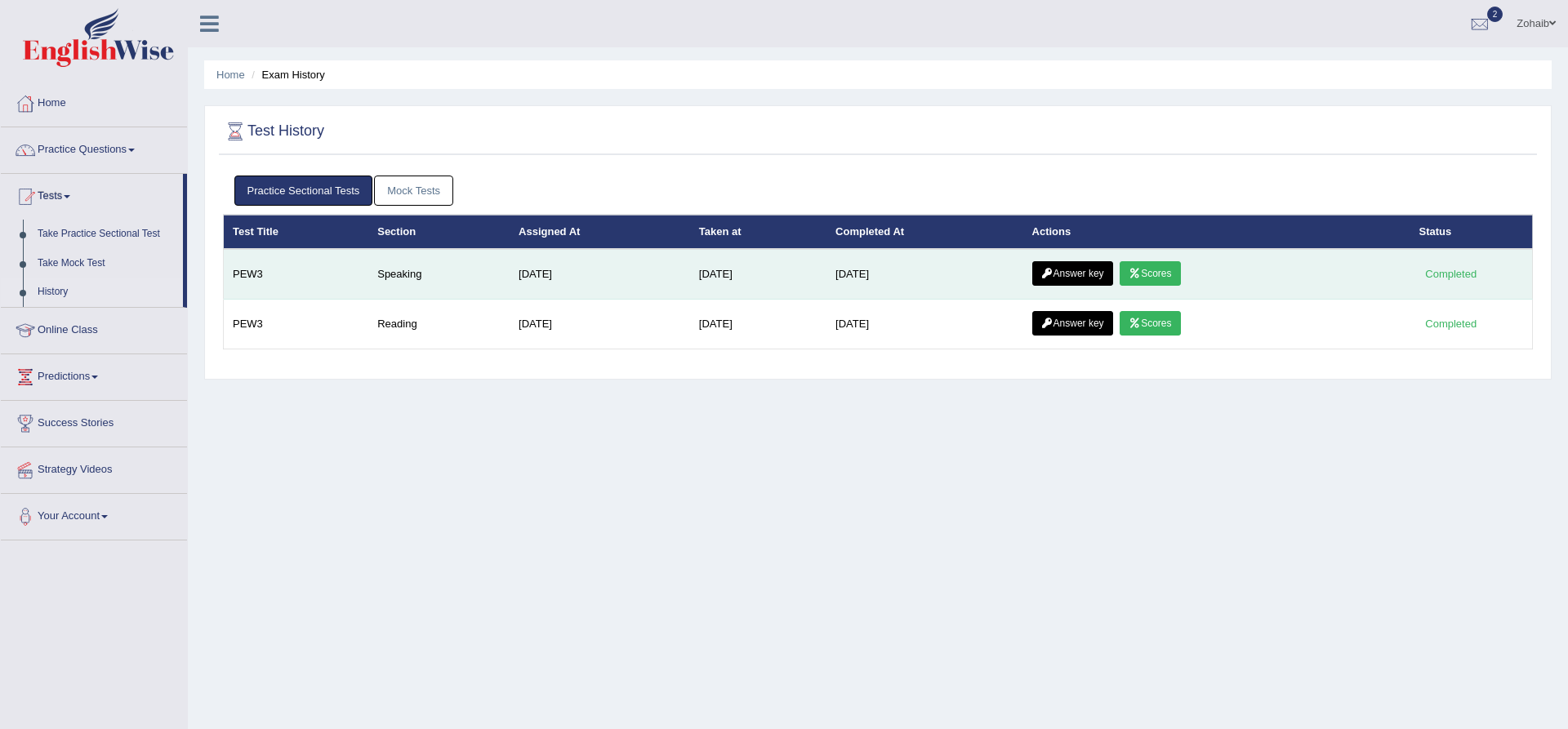
click at [1138, 277] on icon at bounding box center [1135, 273] width 12 height 10
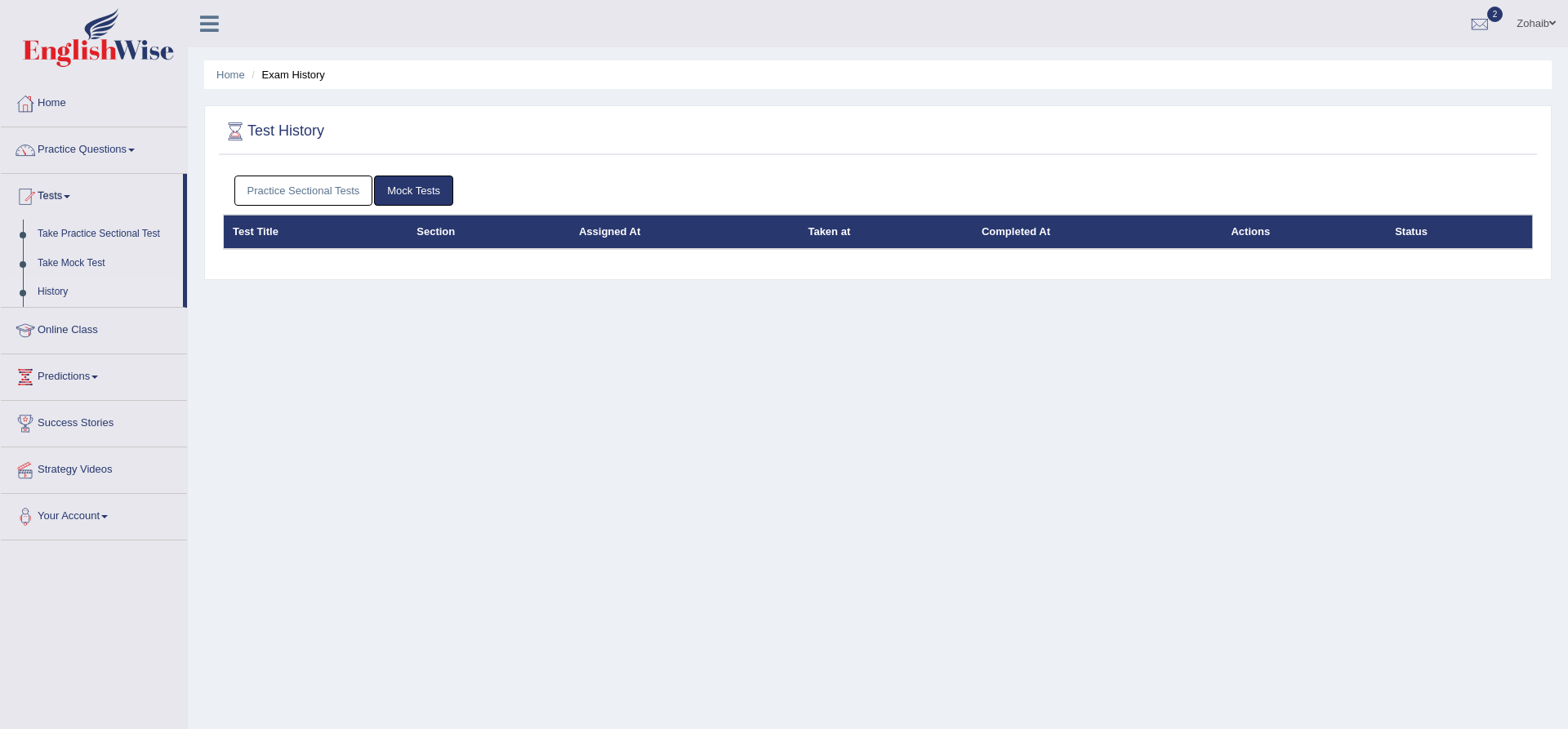
click at [283, 188] on link "Practice Sectional Tests" at bounding box center [304, 190] width 139 height 30
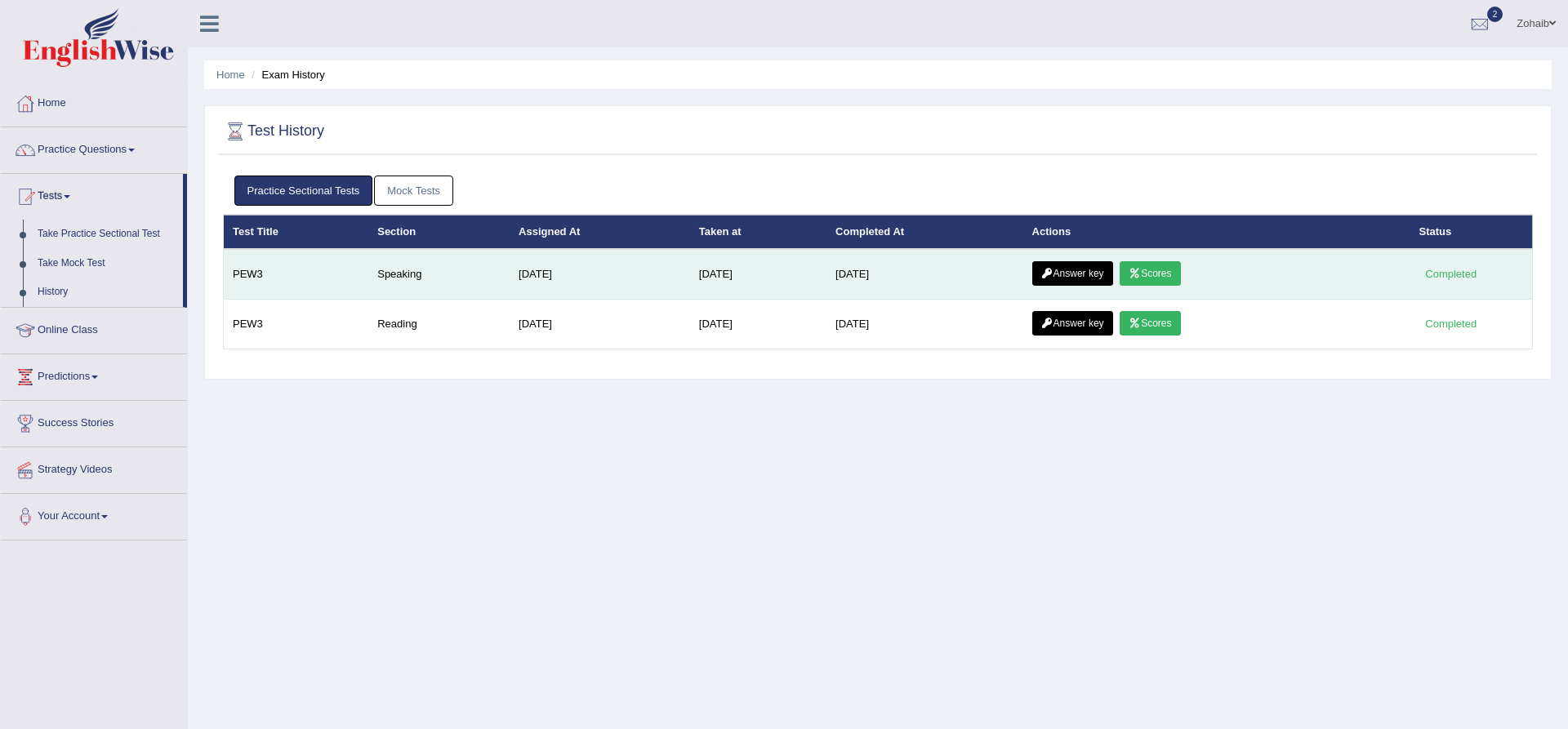
click at [1058, 270] on link "Answer key" at bounding box center [1072, 273] width 81 height 24
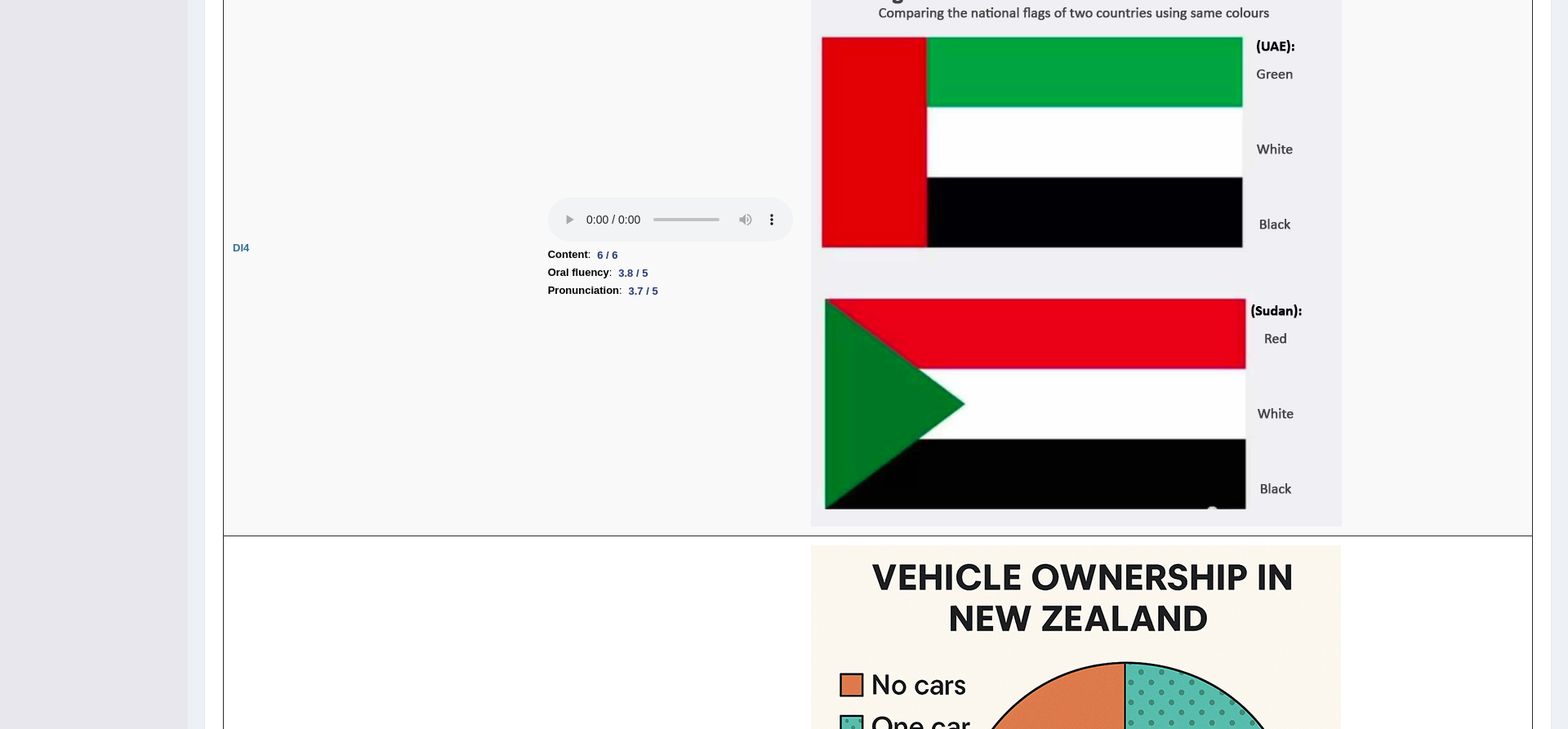
scroll to position [3291, 0]
